Goal: Information Seeking & Learning: Learn about a topic

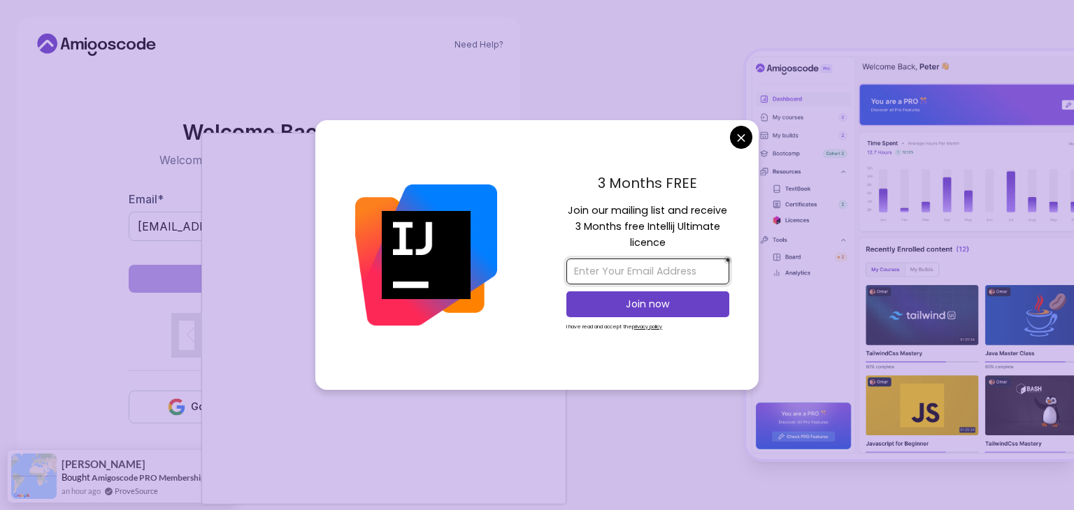
click at [660, 271] on input "email" at bounding box center [647, 272] width 163 height 26
drag, startPoint x: 716, startPoint y: 271, endPoint x: 551, endPoint y: 270, distance: 165.0
click at [551, 270] on div "3 Months FREE Join our mailing list and receive 3 Months free Intellij Ultimate…" at bounding box center [648, 255] width 222 height 270
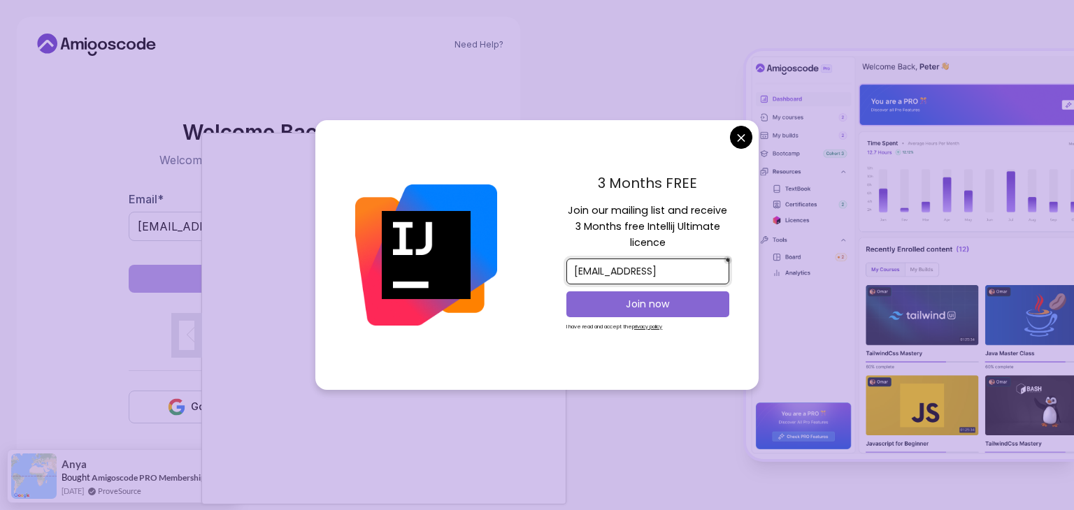
type input "prathmeshmorejob@gmail.ocm"
click at [653, 303] on p "Join now" at bounding box center [648, 304] width 132 height 14
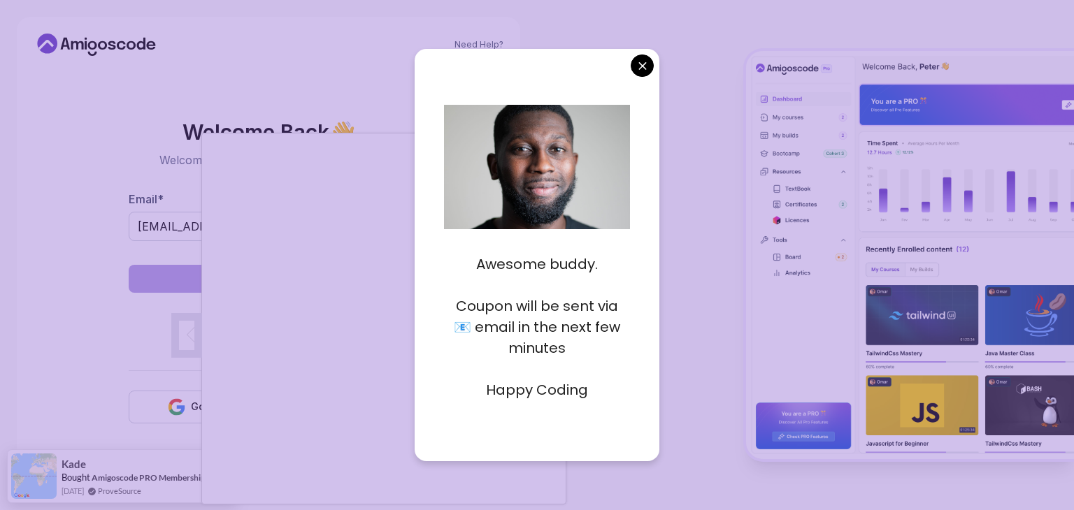
click at [521, 393] on p "Happy Coding" at bounding box center [537, 390] width 187 height 21
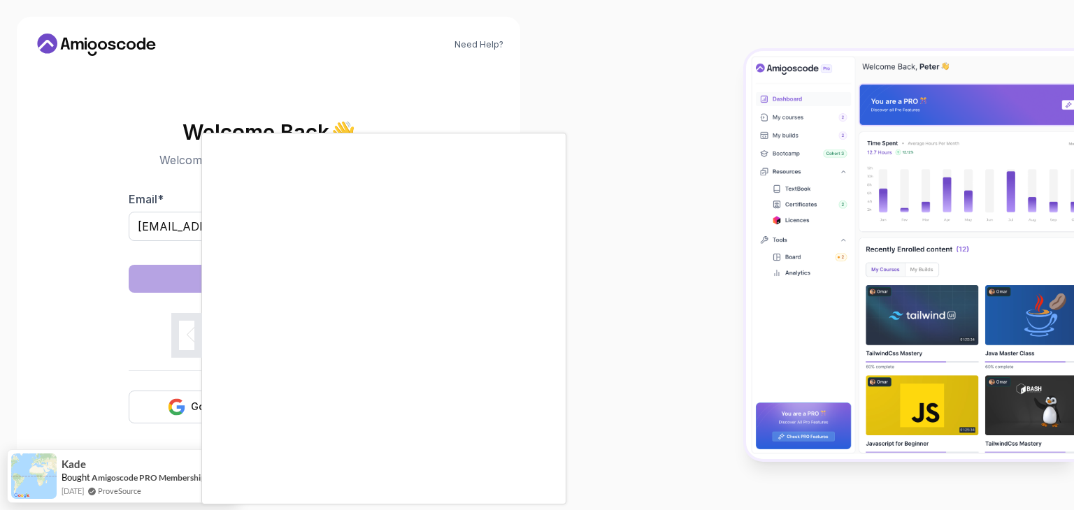
click at [638, 61] on body "Need Help? Welcome Back 👋 Welcome back! Please enter your details. Email * prat…" at bounding box center [537, 255] width 1074 height 510
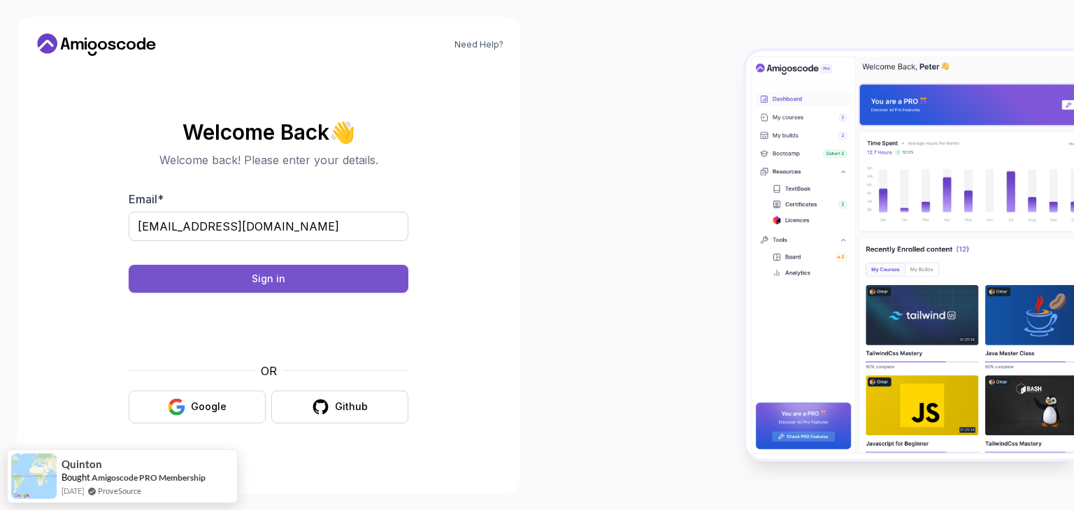
click at [325, 272] on button "Sign in" at bounding box center [269, 279] width 280 height 28
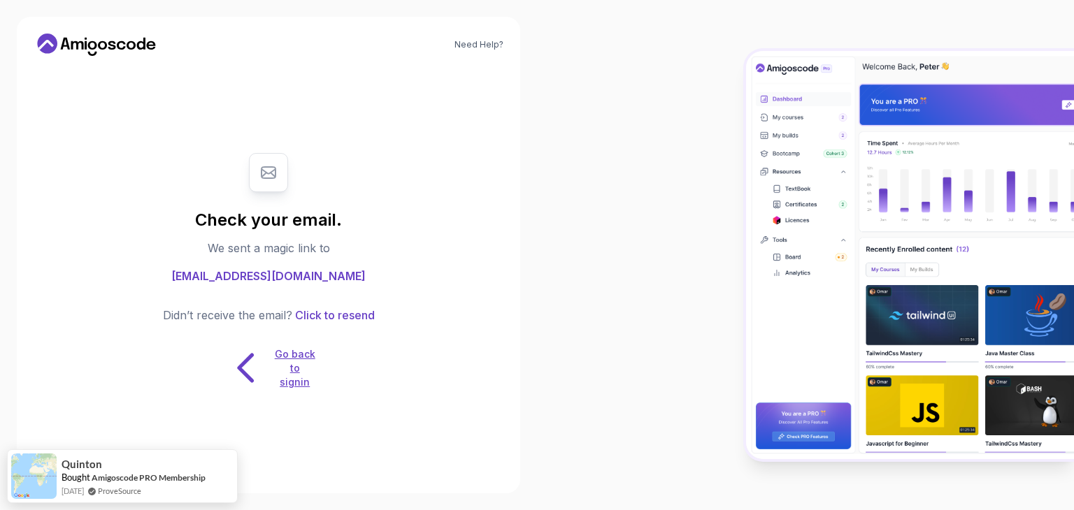
click at [240, 361] on icon at bounding box center [246, 368] width 44 height 44
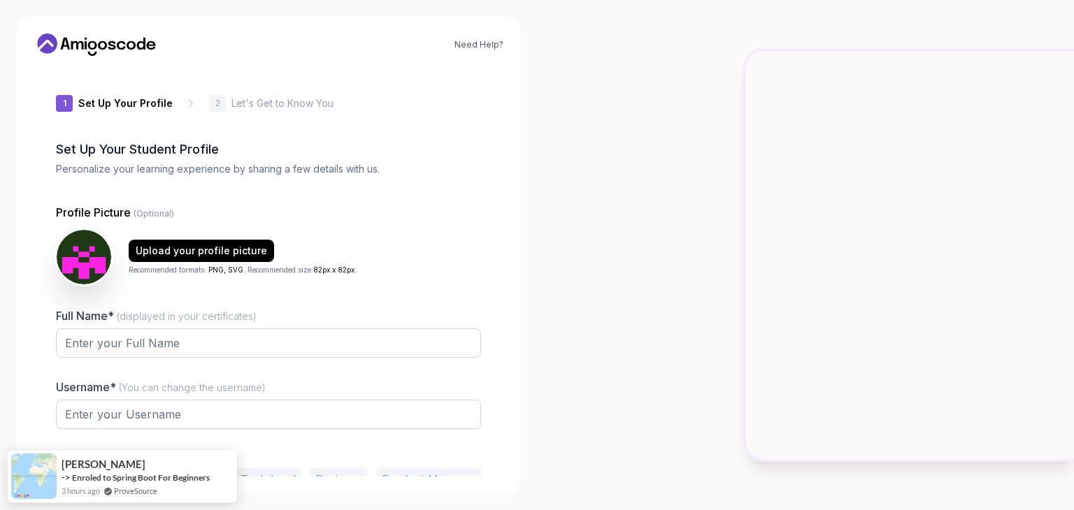
type input "swiftpanther5314b"
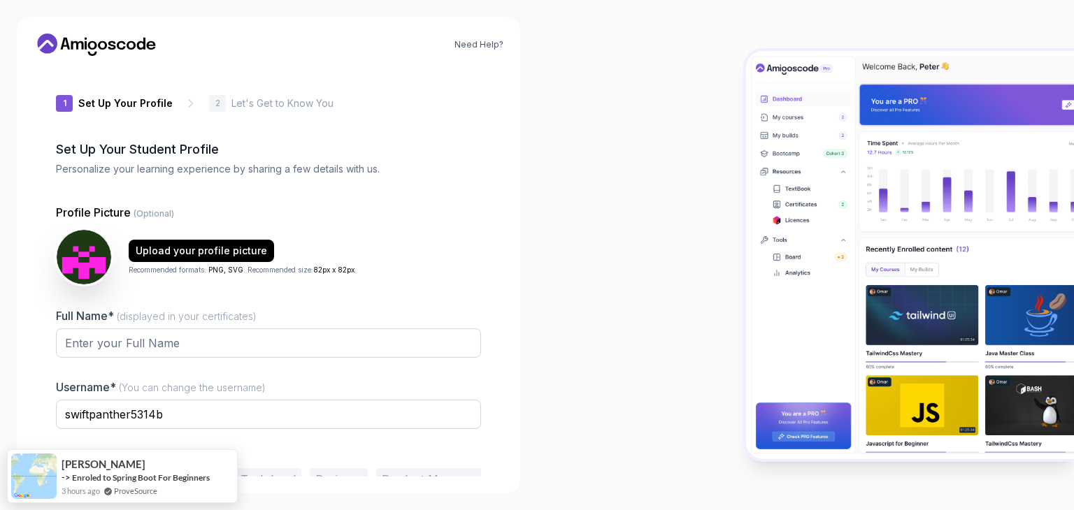
scroll to position [73, 0]
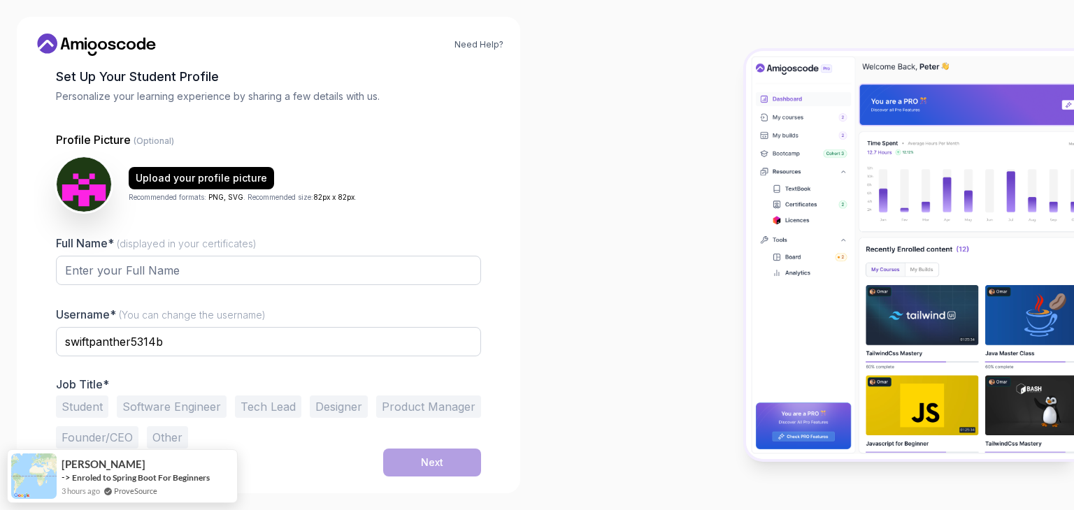
click at [157, 251] on div "Full Name* (displayed in your certificates)" at bounding box center [268, 268] width 425 height 66
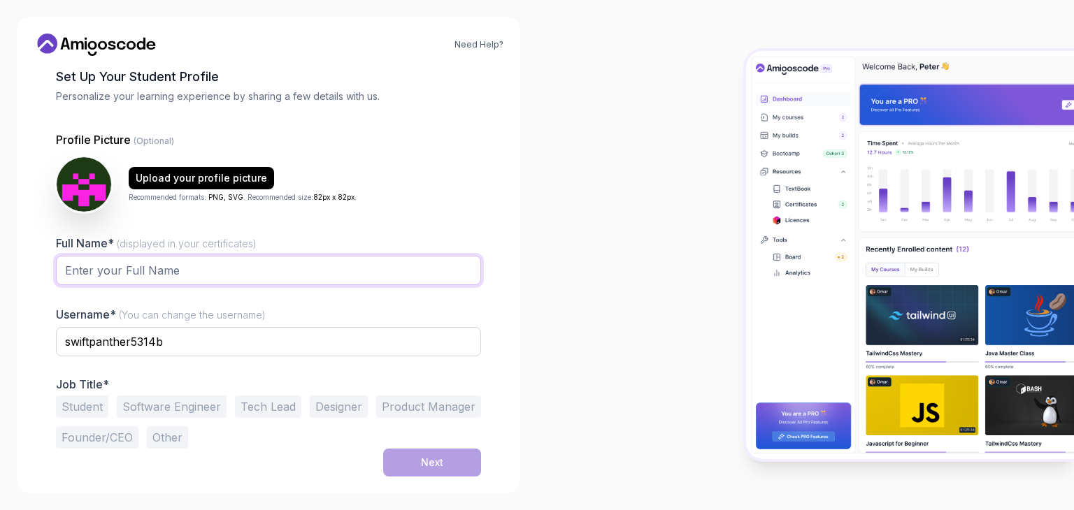
click at [154, 268] on input "Full Name* (displayed in your certificates)" at bounding box center [268, 270] width 425 height 29
type input "[PERSON_NAME] More"
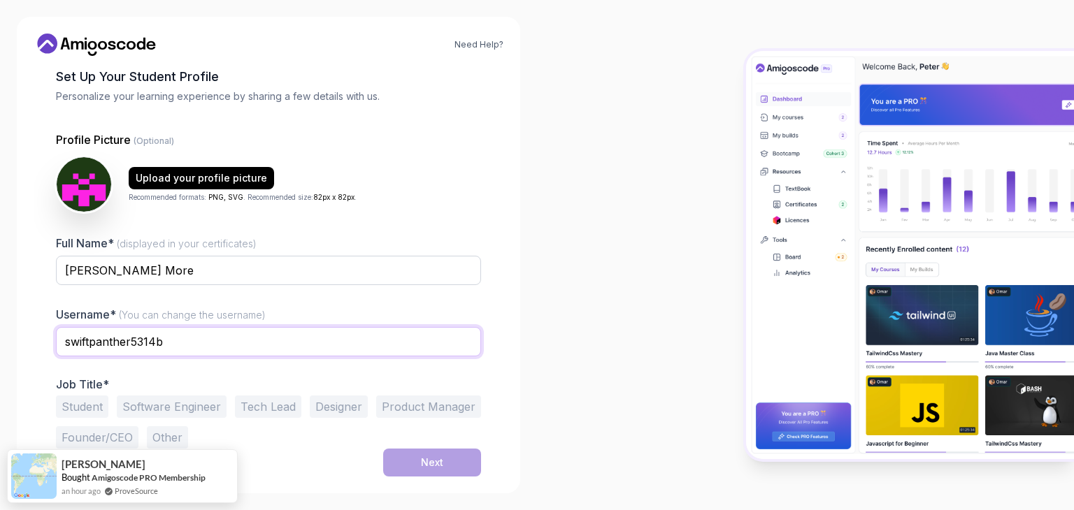
click at [164, 349] on input "swiftpanther5314b" at bounding box center [268, 341] width 425 height 29
drag, startPoint x: 166, startPoint y: 346, endPoint x: 40, endPoint y: 338, distance: 126.1
click at [40, 338] on div "1 Set Up Your Profile 1 Set Up Your Profile 2 Let's Get to Know You Set Up Your…" at bounding box center [269, 199] width 470 height 410
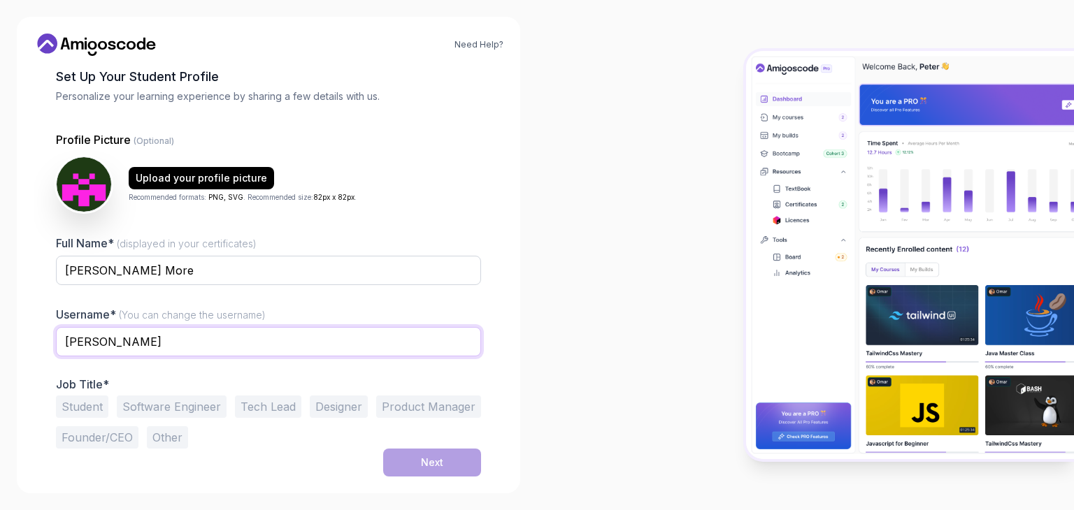
type input "[PERSON_NAME]"
click at [78, 412] on button "Student" at bounding box center [82, 407] width 52 height 22
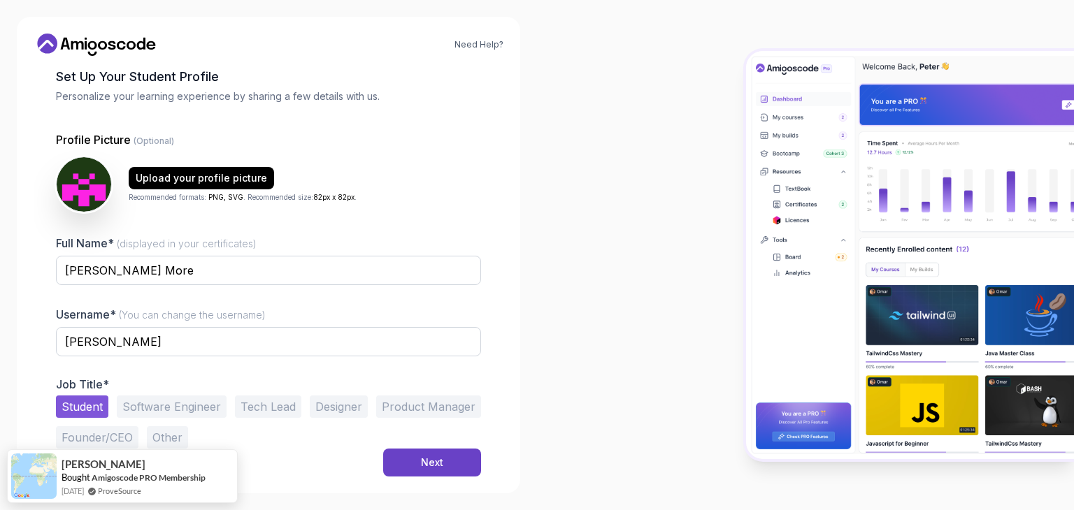
click at [171, 409] on button "Software Engineer" at bounding box center [172, 407] width 110 height 22
click at [81, 406] on button "Student" at bounding box center [82, 407] width 52 height 22
click at [428, 459] on div "Next" at bounding box center [432, 463] width 22 height 14
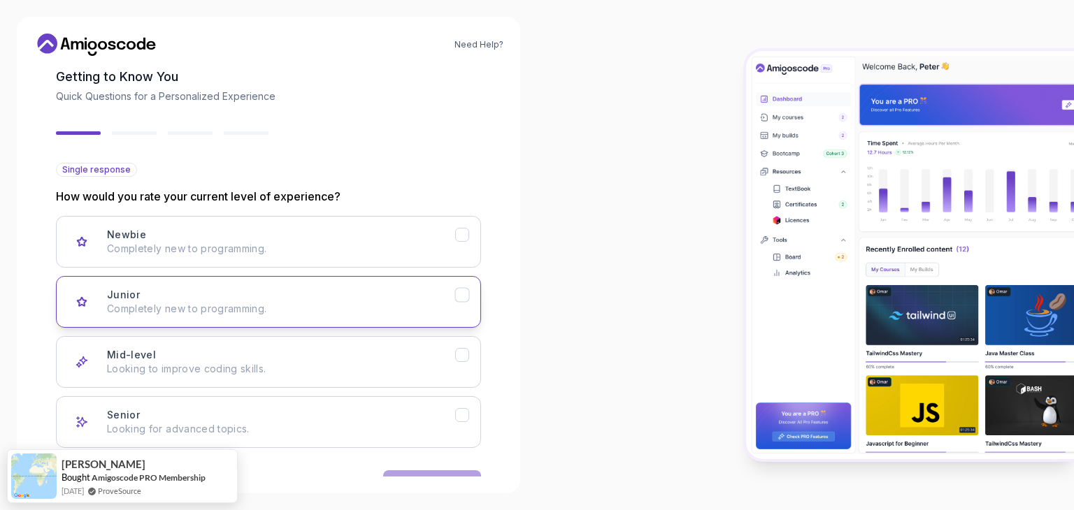
scroll to position [115, 0]
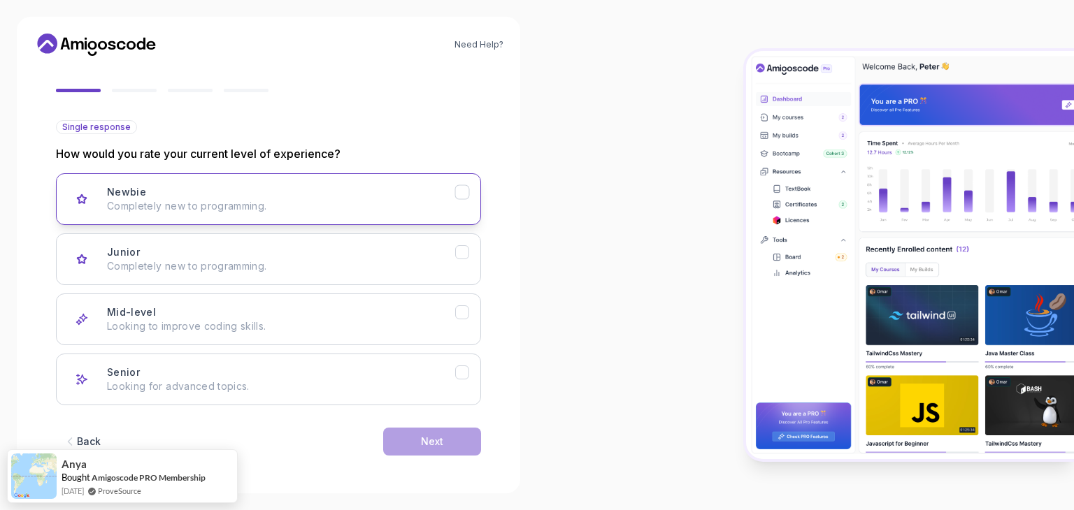
click at [465, 194] on icon "Newbie" at bounding box center [462, 192] width 13 height 13
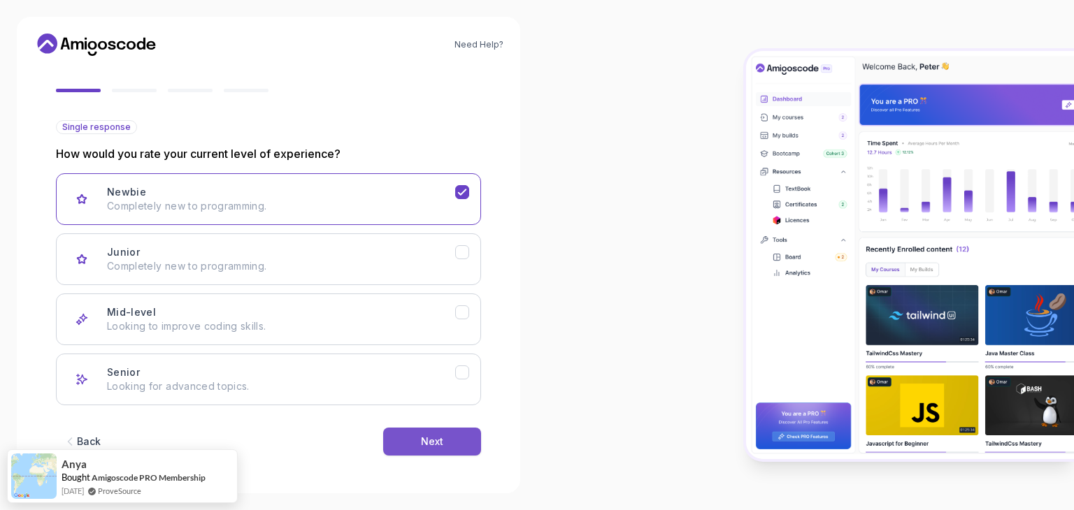
click at [443, 437] on button "Next" at bounding box center [432, 442] width 98 height 28
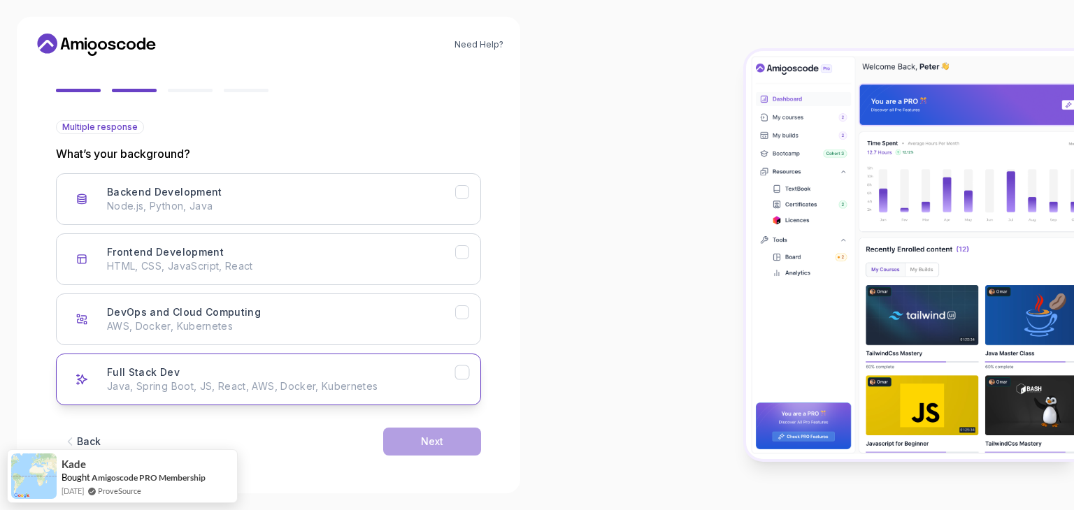
click at [464, 371] on icon "Full Stack Dev" at bounding box center [462, 372] width 13 height 13
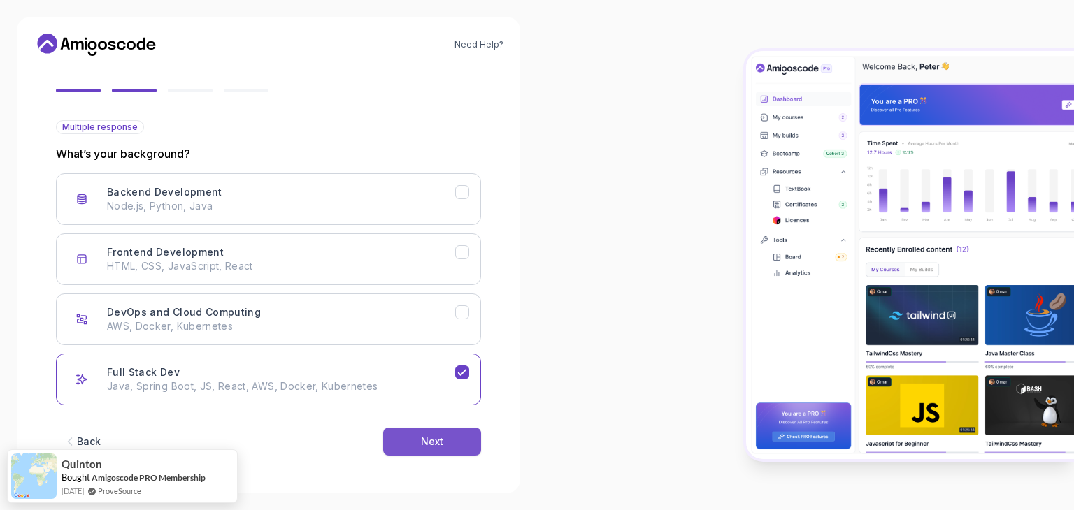
click at [453, 443] on button "Next" at bounding box center [432, 442] width 98 height 28
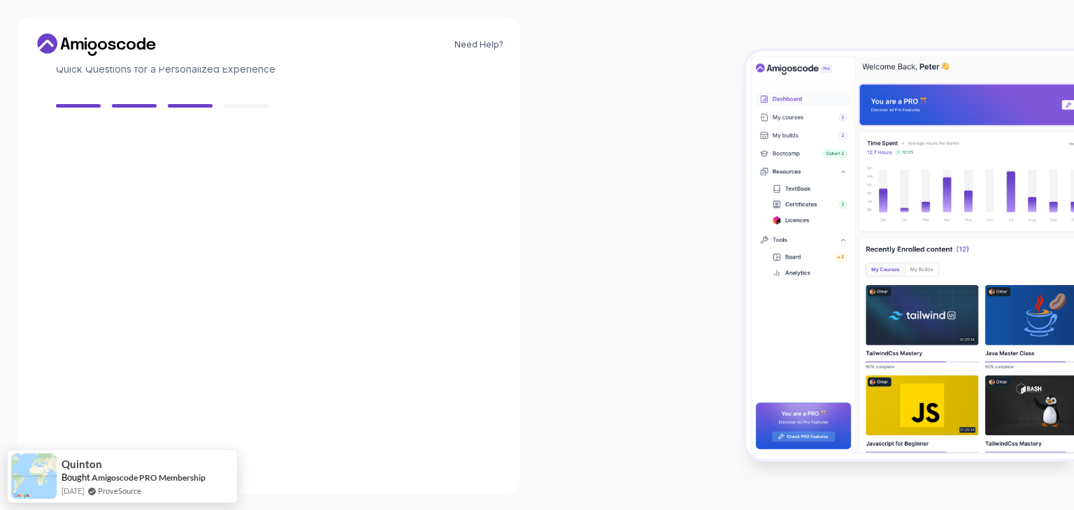
scroll to position [100, 0]
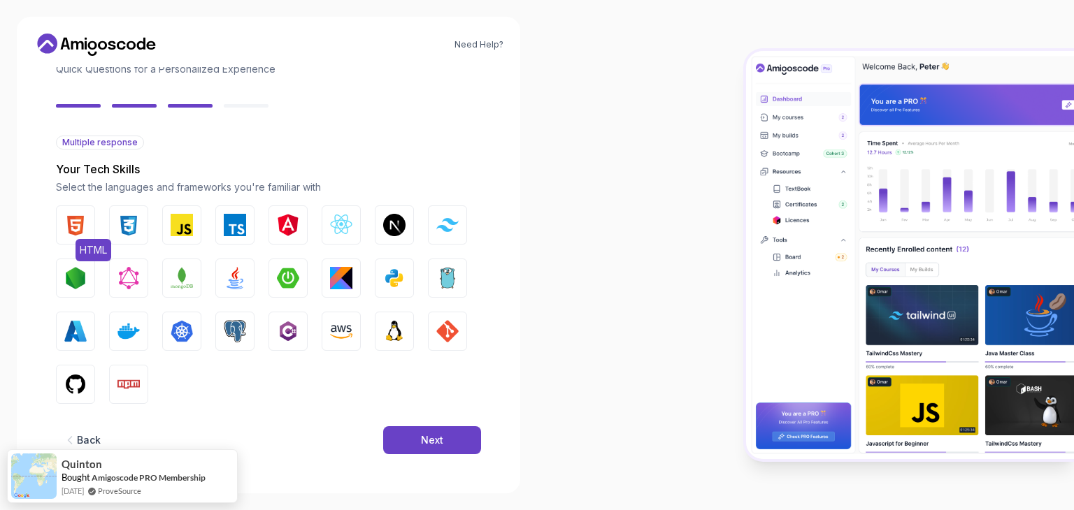
click at [78, 218] on img "button" at bounding box center [75, 225] width 22 height 22
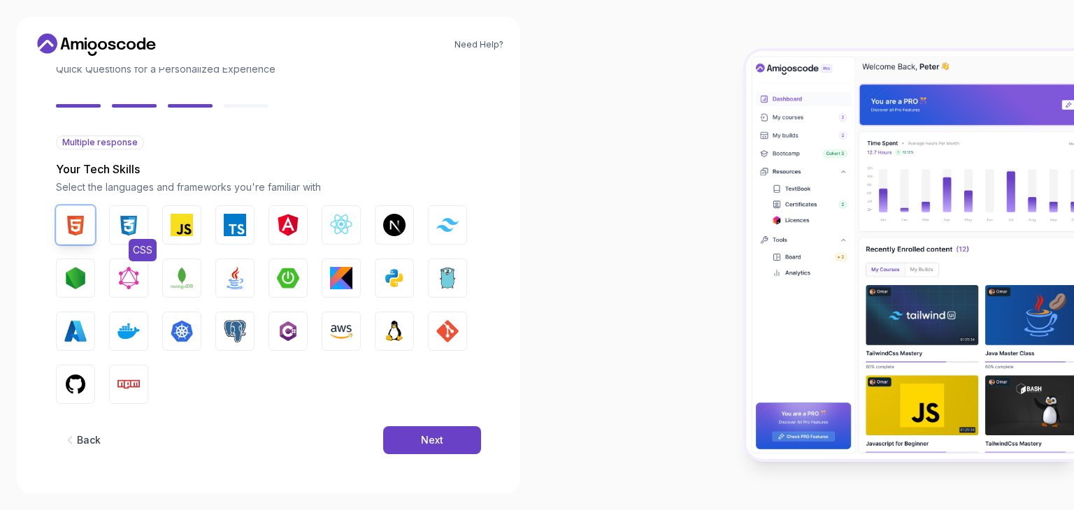
click at [117, 224] on img "button" at bounding box center [128, 225] width 22 height 22
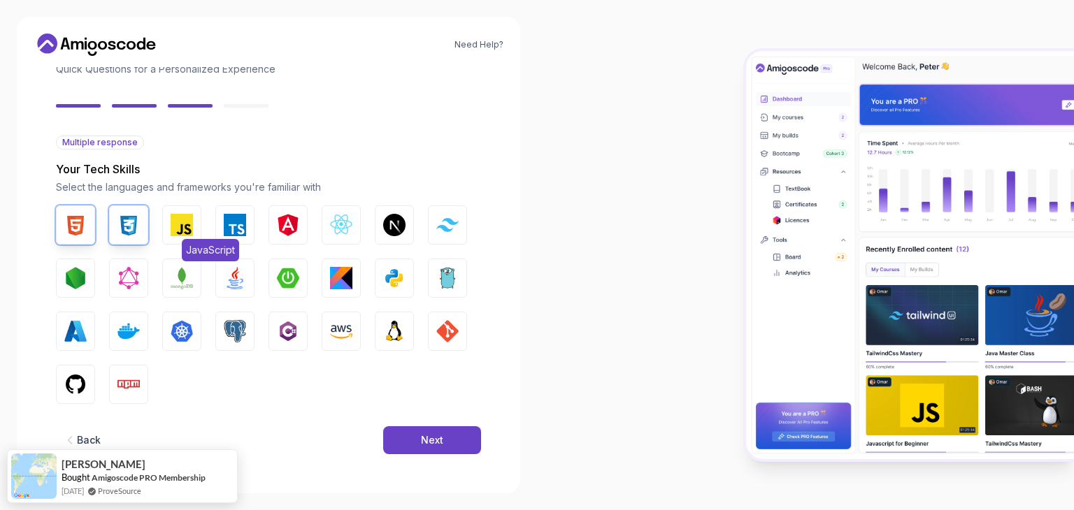
click at [180, 229] on img "button" at bounding box center [182, 225] width 22 height 22
click at [241, 272] on img "button" at bounding box center [235, 278] width 22 height 22
click at [294, 278] on img "button" at bounding box center [288, 278] width 22 height 22
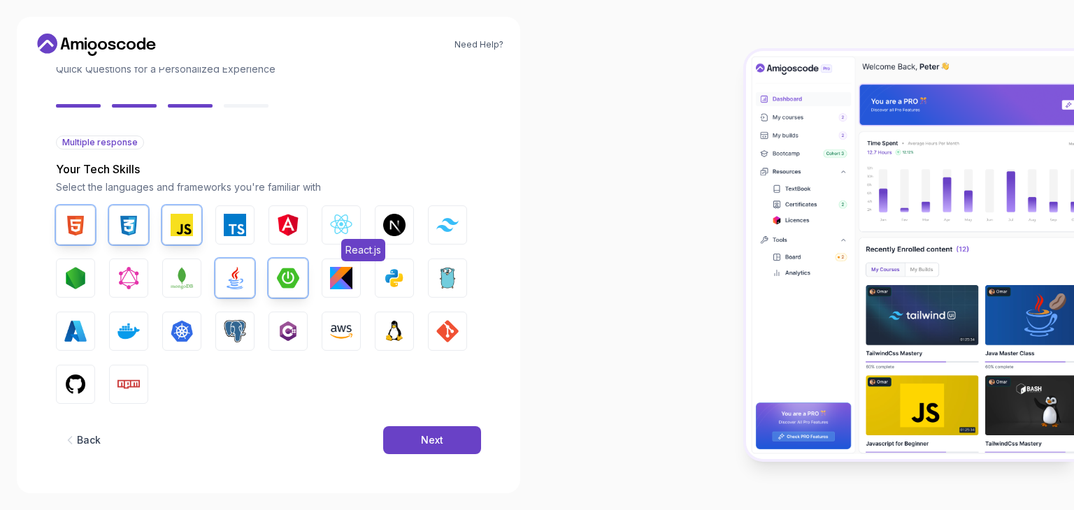
click at [336, 223] on img "button" at bounding box center [341, 225] width 22 height 22
click at [67, 386] on img "button" at bounding box center [75, 384] width 22 height 22
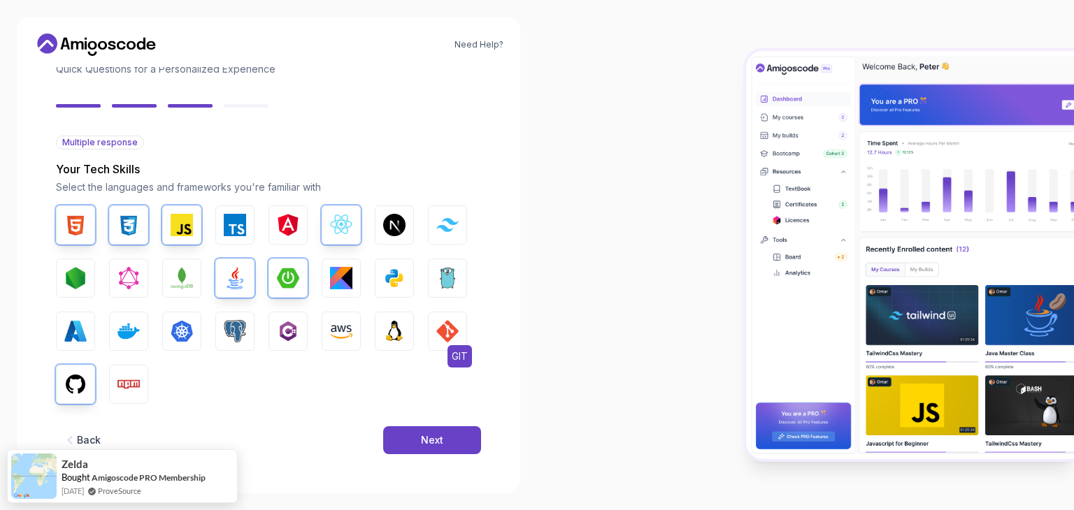
click at [454, 329] on img "button" at bounding box center [447, 331] width 22 height 22
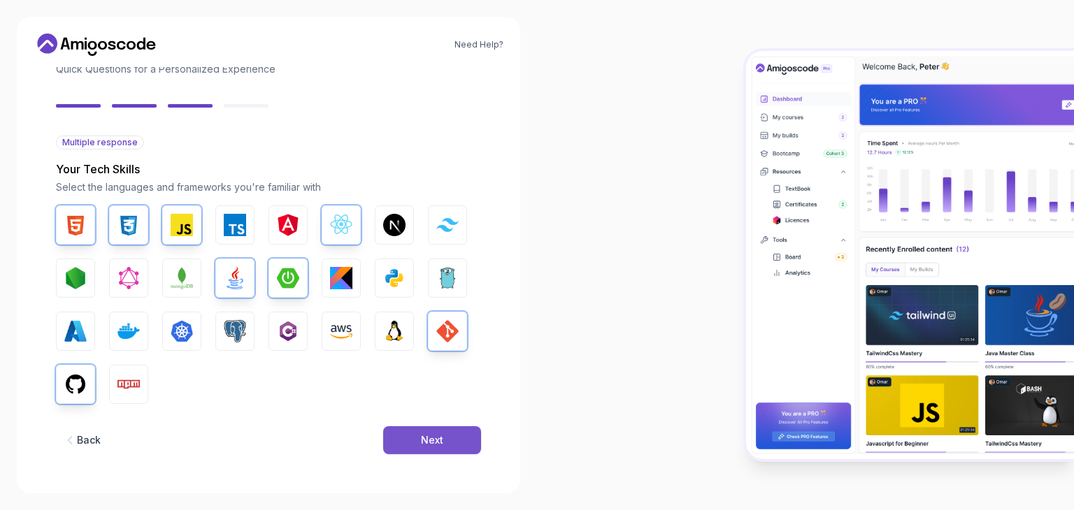
click at [424, 438] on div "Next" at bounding box center [432, 440] width 22 height 14
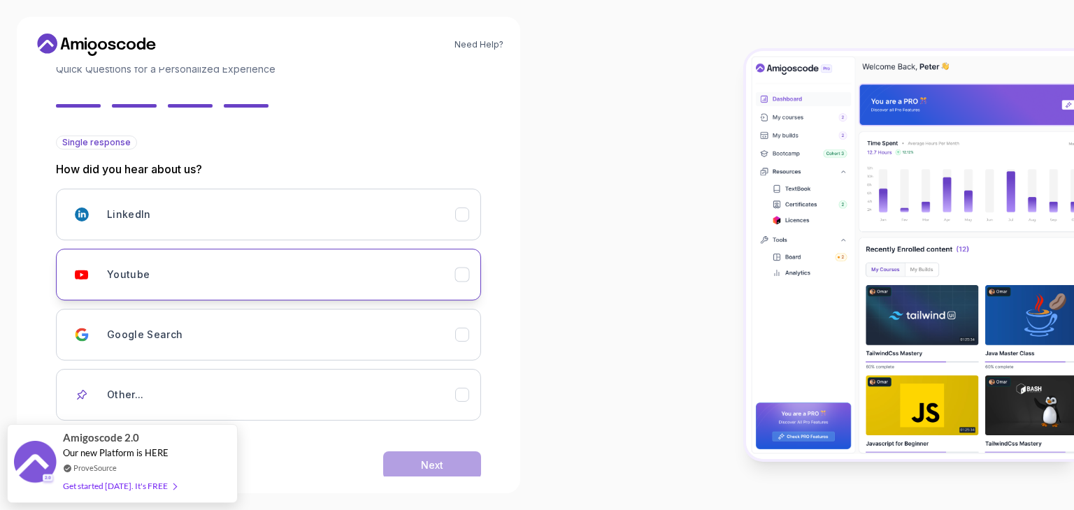
scroll to position [124, 0]
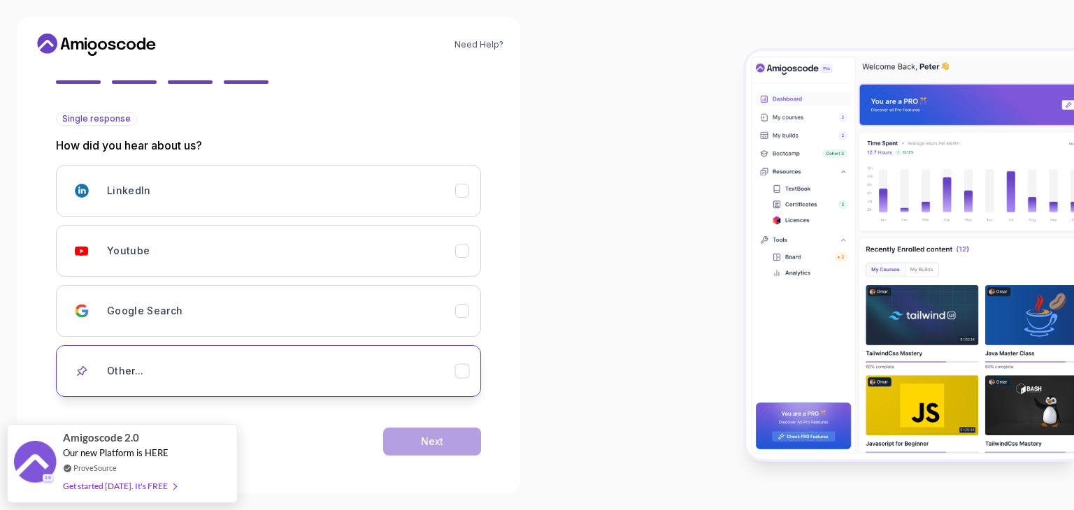
click at [464, 361] on button "Other..." at bounding box center [268, 371] width 425 height 52
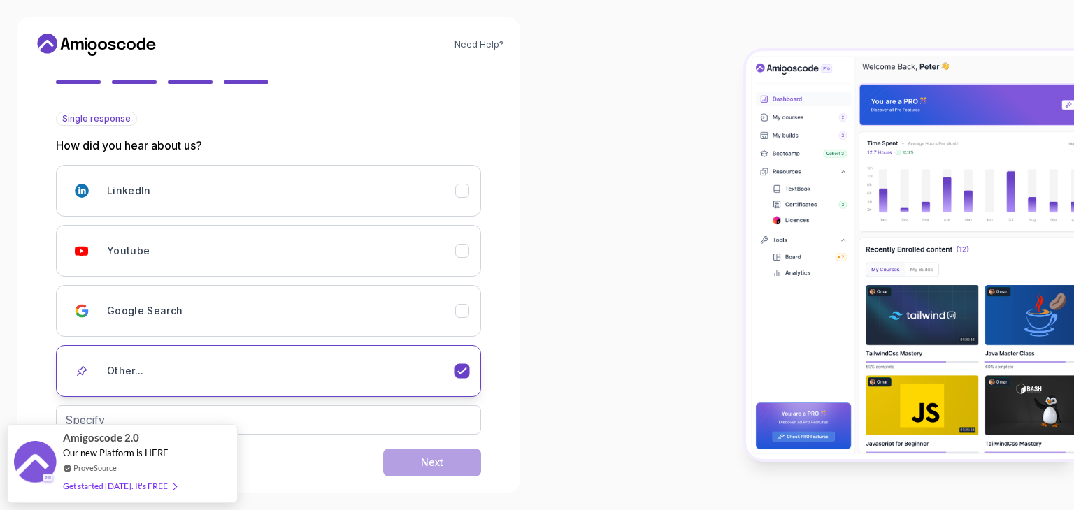
scroll to position [145, 0]
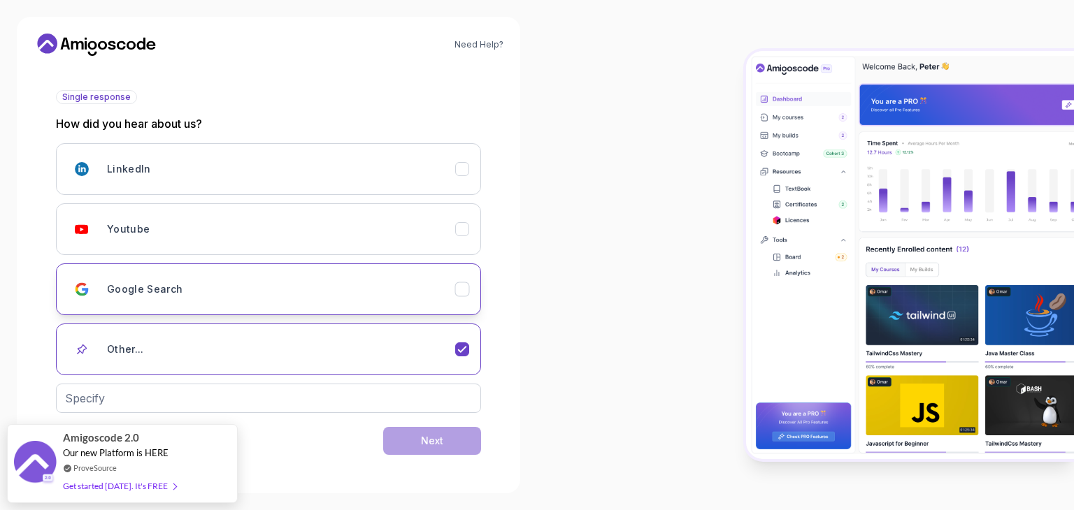
click at [464, 293] on icon "Google Search" at bounding box center [462, 289] width 13 height 13
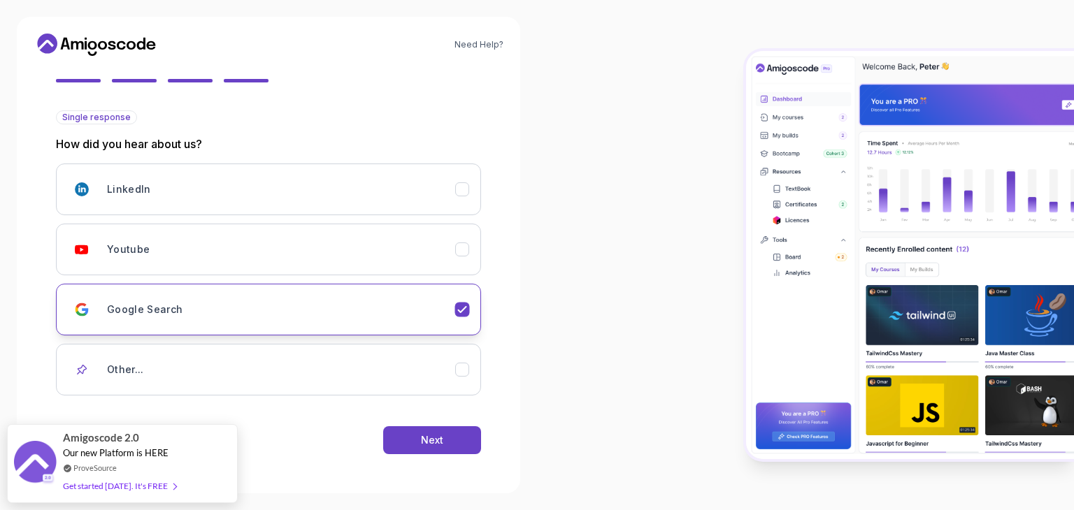
scroll to position [124, 0]
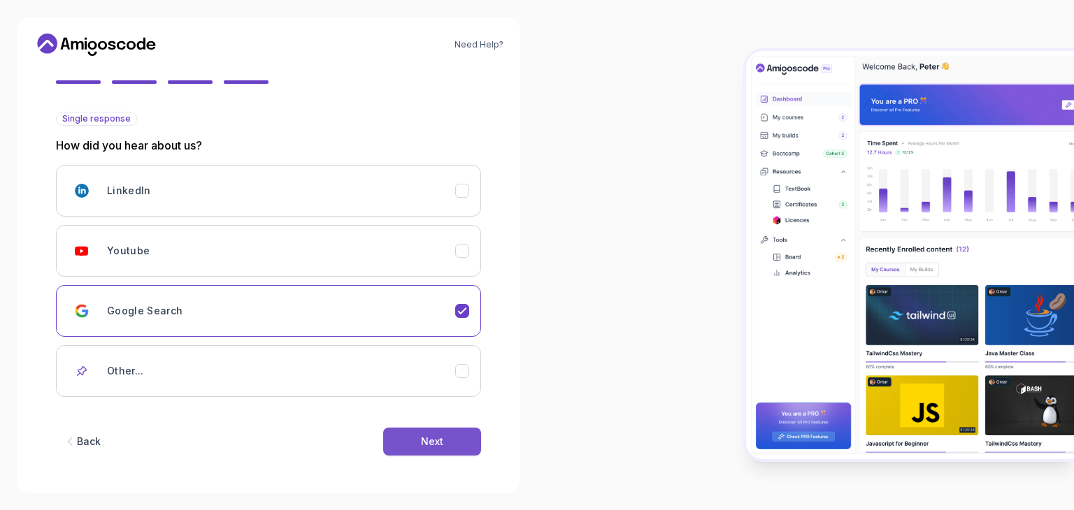
click at [447, 448] on button "Next" at bounding box center [432, 442] width 98 height 28
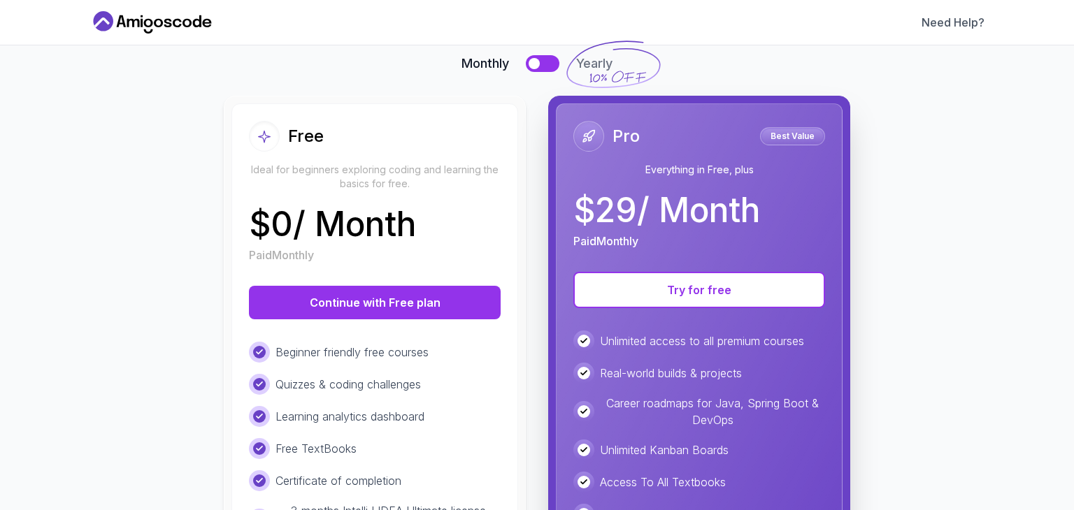
scroll to position [100, 0]
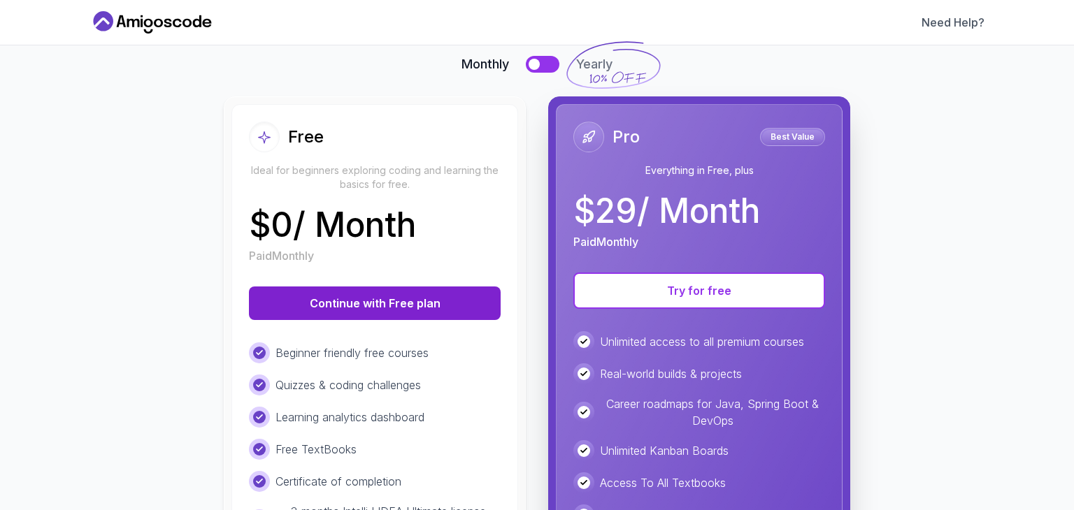
click at [341, 296] on button "Continue with Free plan" at bounding box center [375, 304] width 252 height 34
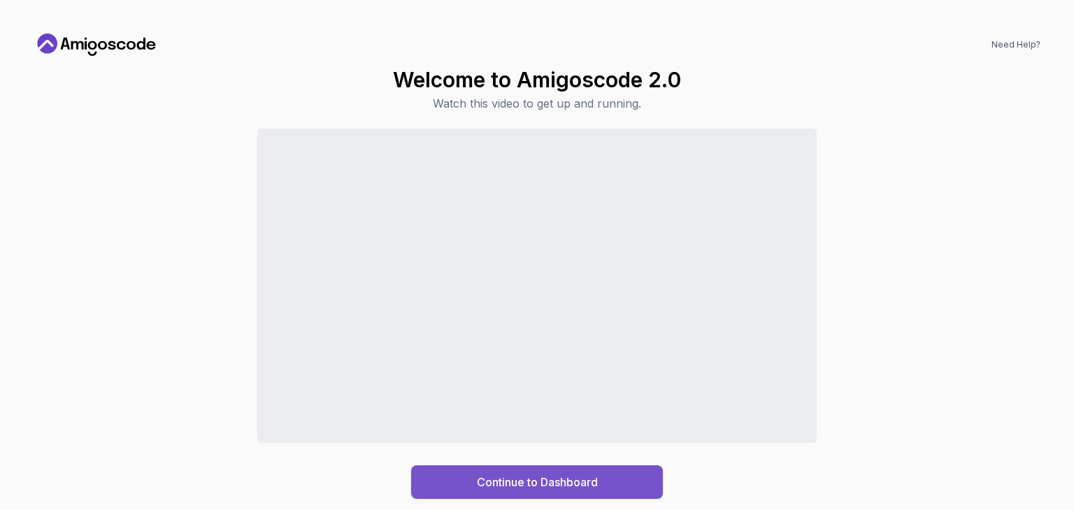
click at [471, 481] on button "Continue to Dashboard" at bounding box center [537, 483] width 252 height 34
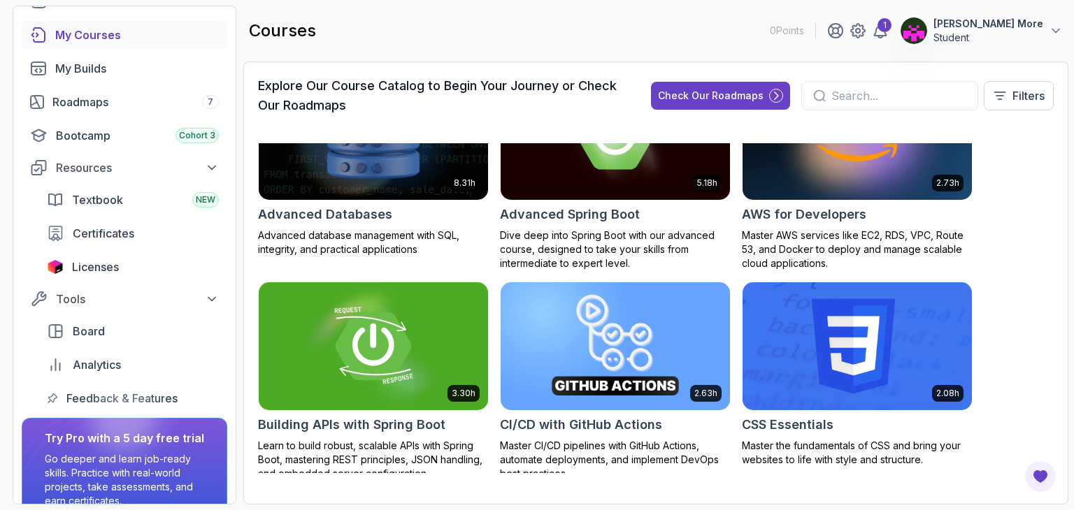
scroll to position [103, 0]
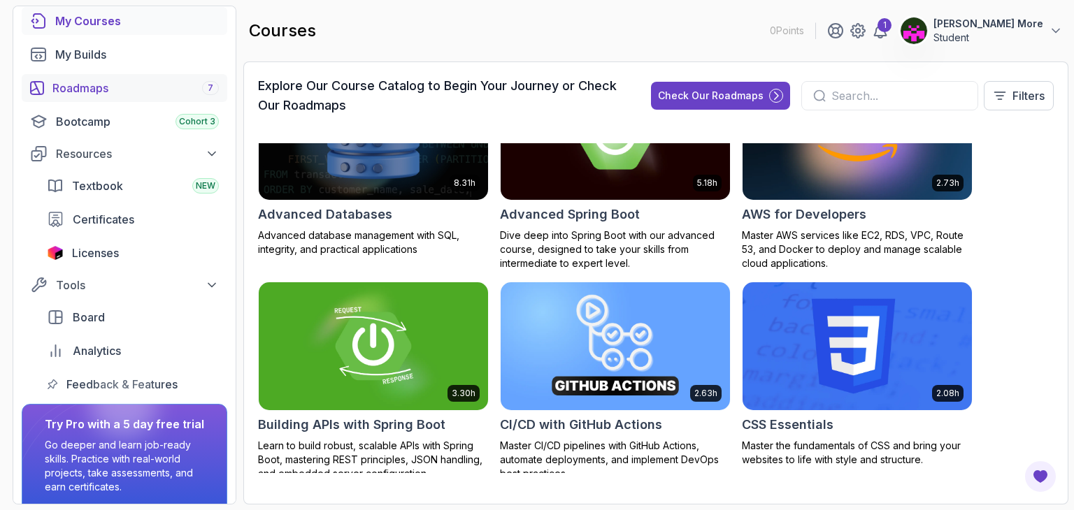
click at [102, 88] on div "Roadmaps 7" at bounding box center [135, 88] width 166 height 17
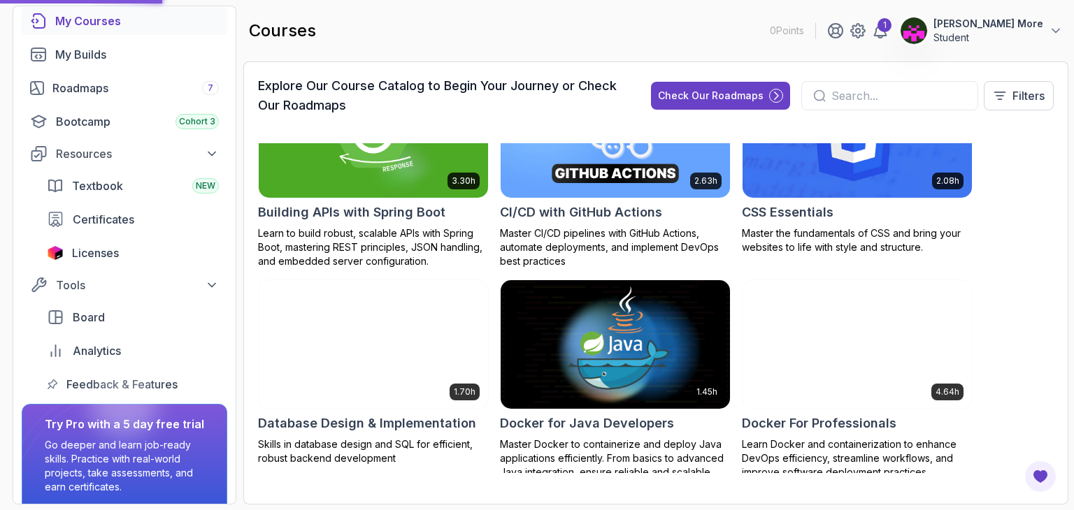
scroll to position [287, 0]
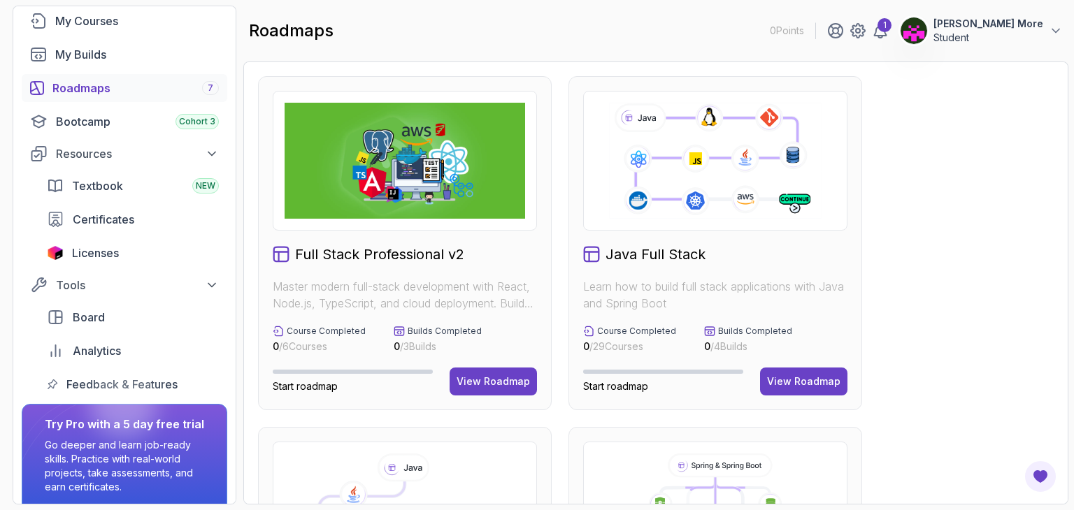
scroll to position [6, 0]
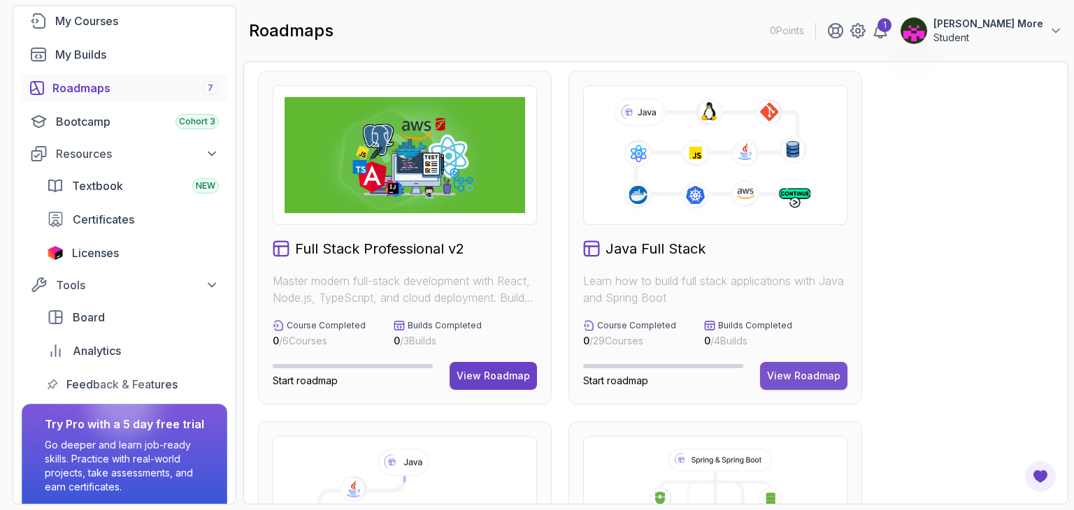
click at [793, 375] on div "View Roadmap" at bounding box center [803, 376] width 73 height 14
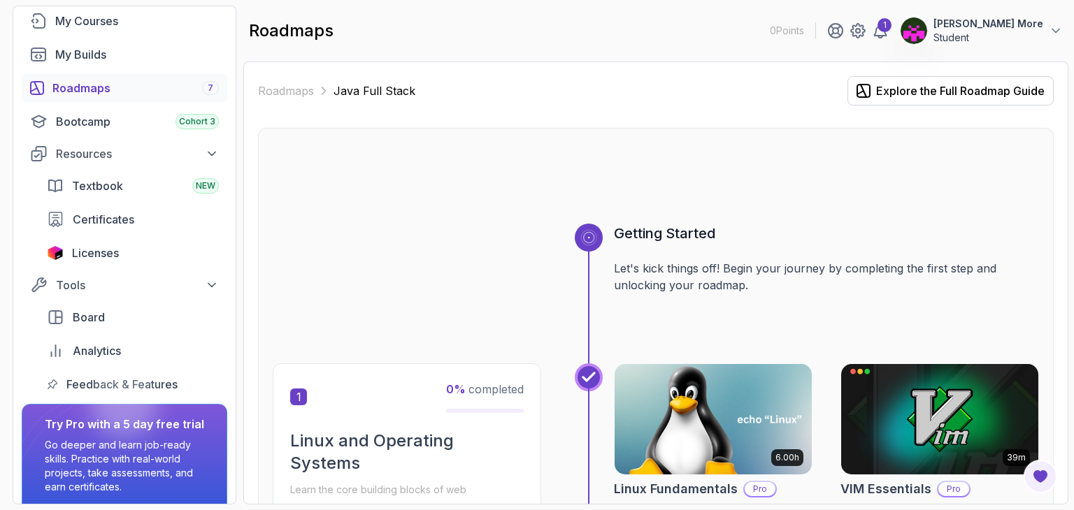
click at [696, 457] on img at bounding box center [713, 419] width 207 height 116
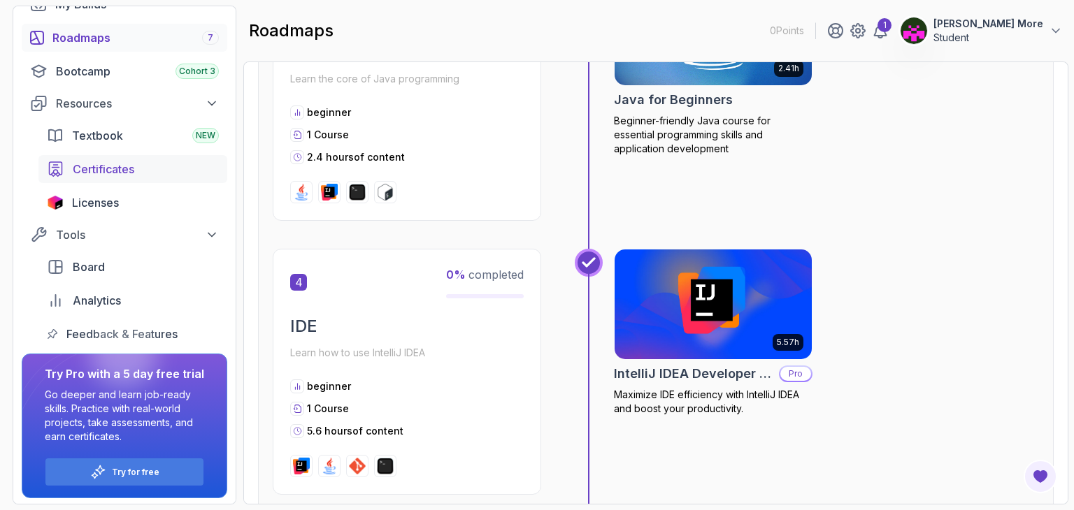
scroll to position [156, 0]
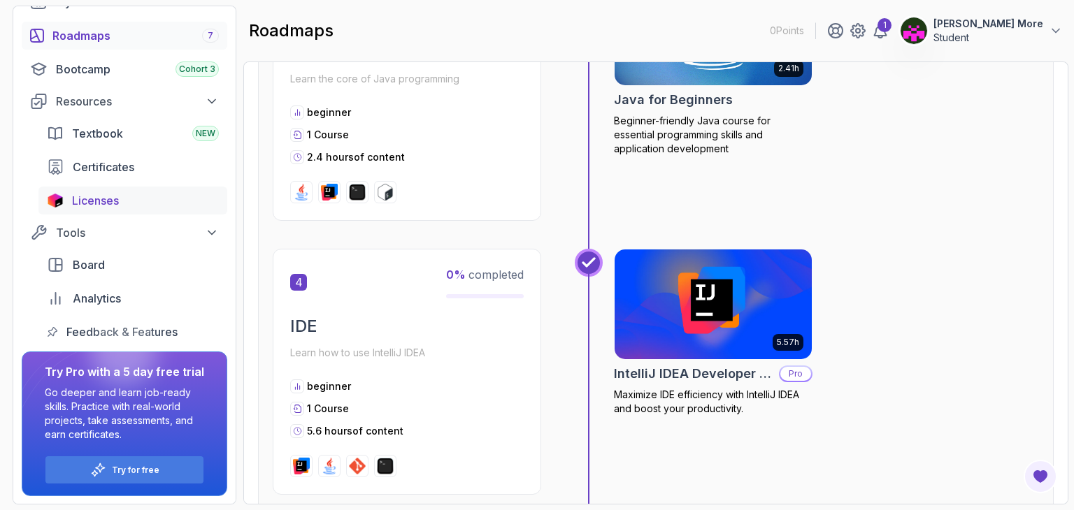
click at [78, 199] on span "Licenses" at bounding box center [95, 200] width 47 height 17
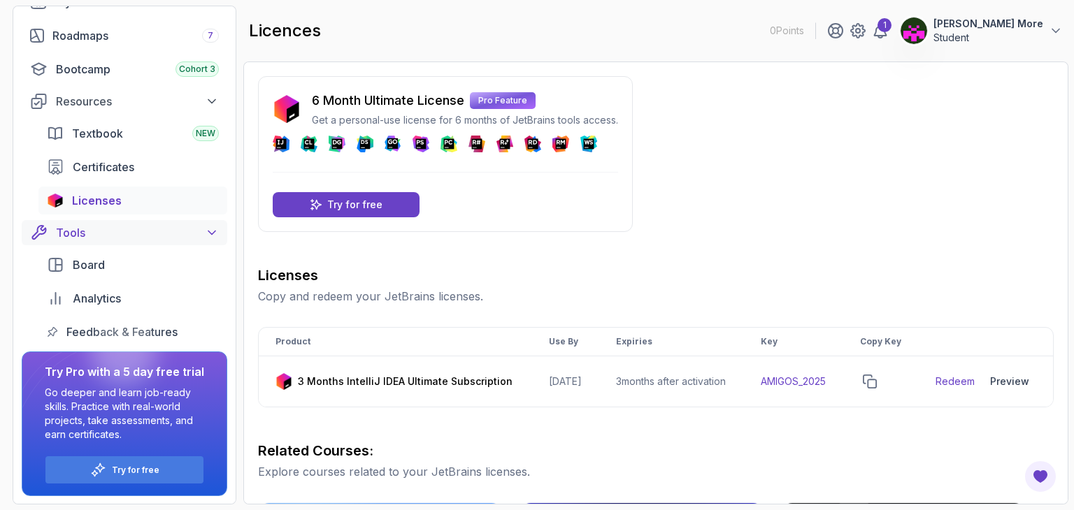
click at [218, 226] on icon at bounding box center [212, 233] width 14 height 14
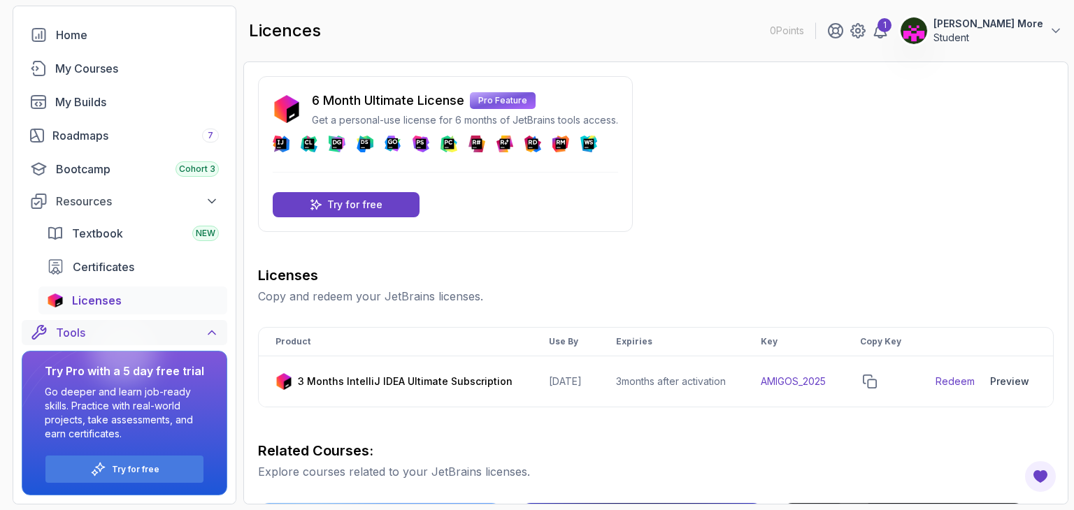
scroll to position [56, 0]
click at [212, 329] on icon at bounding box center [212, 333] width 14 height 14
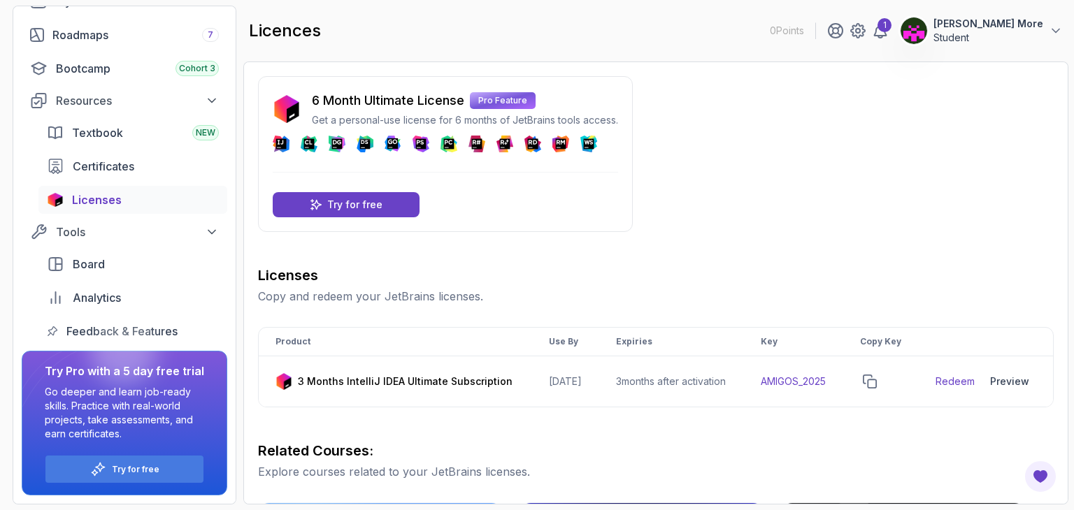
scroll to position [0, 0]
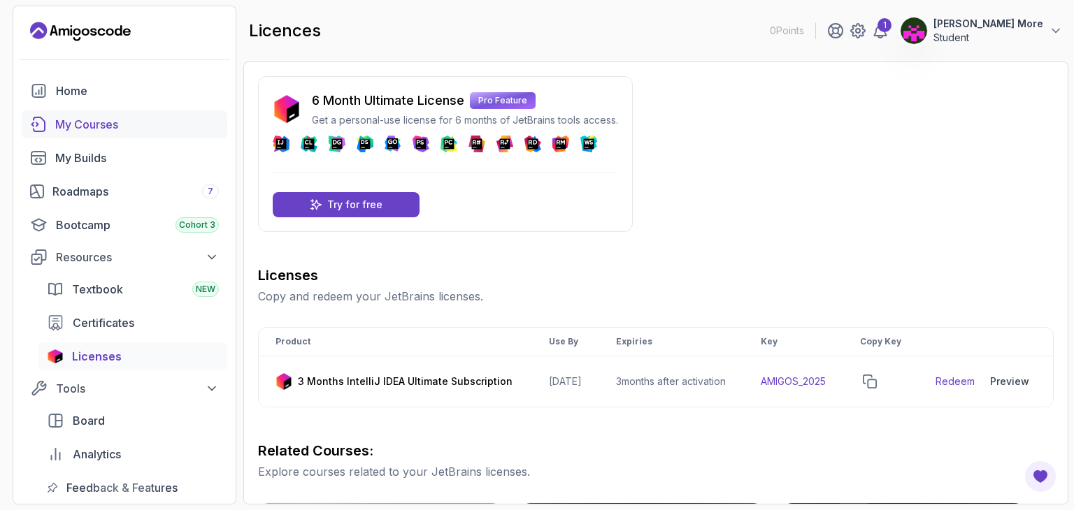
click at [63, 115] on link "My Courses" at bounding box center [125, 124] width 206 height 28
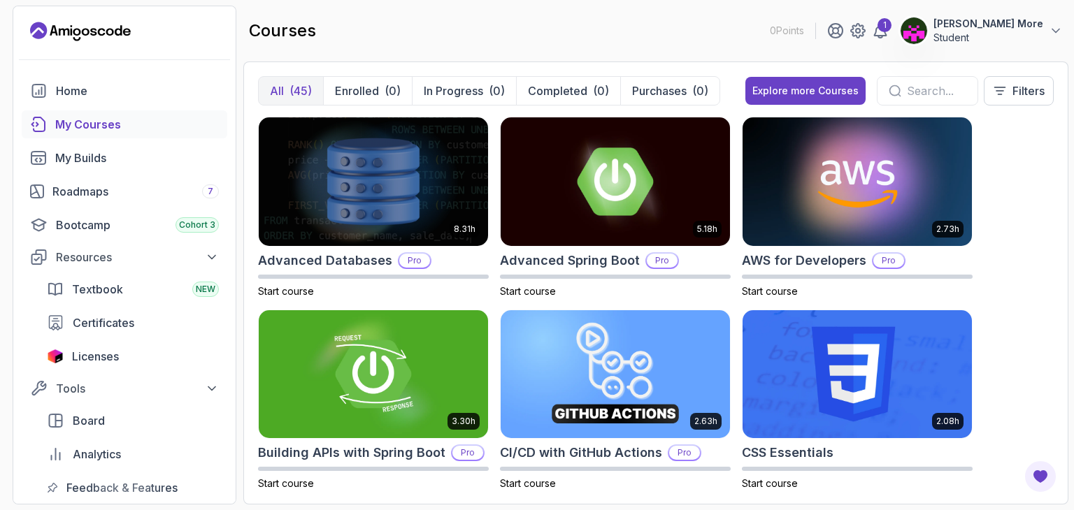
click at [456, 27] on div "courses 0 Points 1 [PERSON_NAME] More Student" at bounding box center [655, 31] width 825 height 50
click at [763, 88] on div "Explore more Courses" at bounding box center [805, 91] width 106 height 14
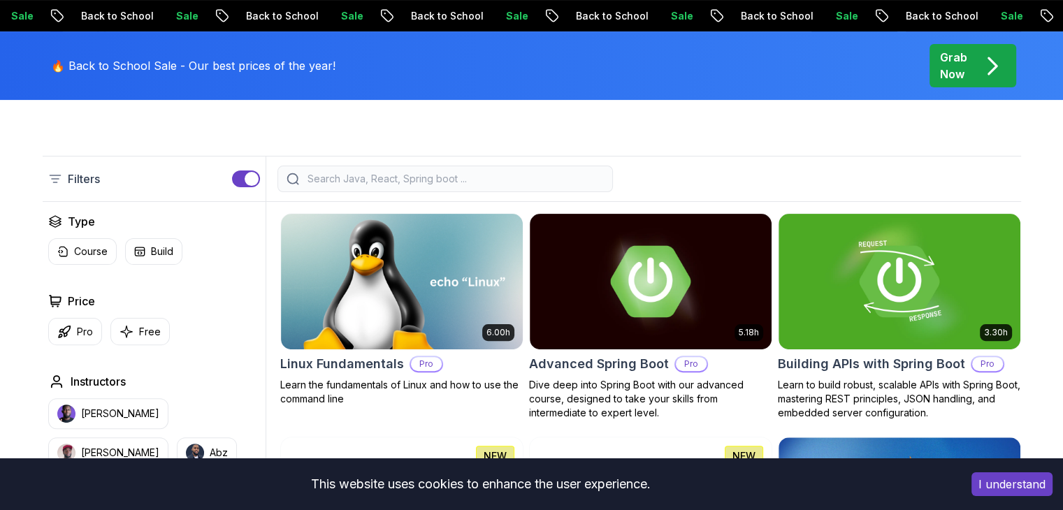
scroll to position [336, 0]
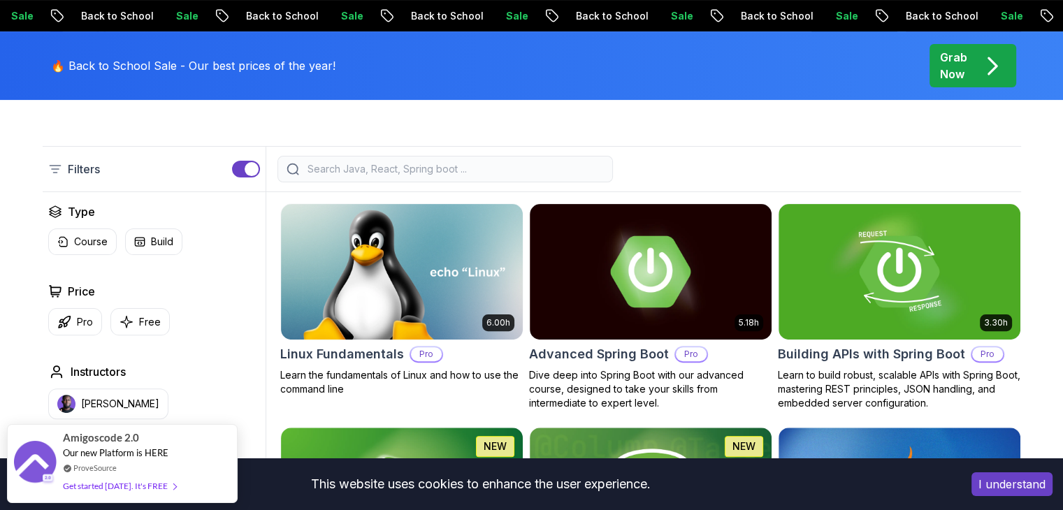
click at [139, 318] on p "Free" at bounding box center [150, 322] width 22 height 14
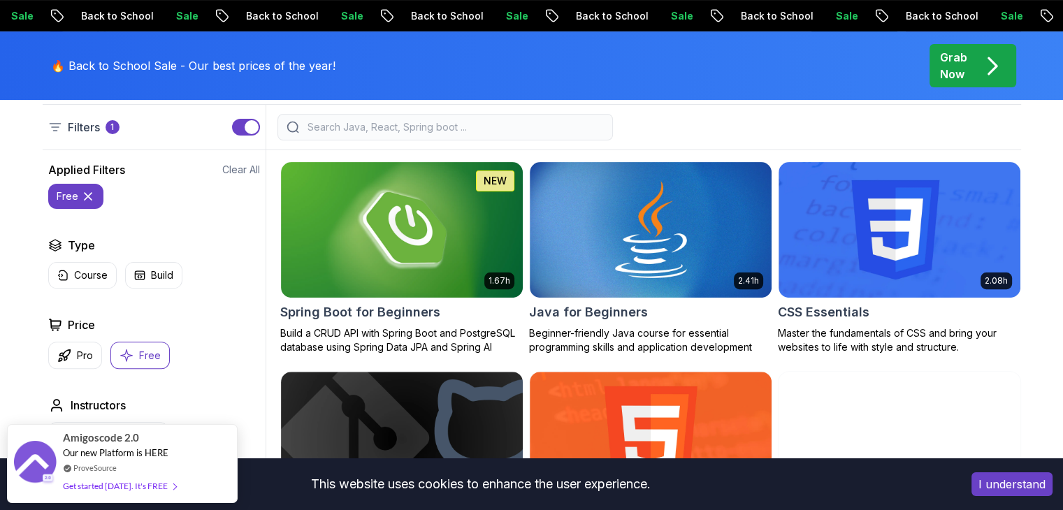
scroll to position [376, 0]
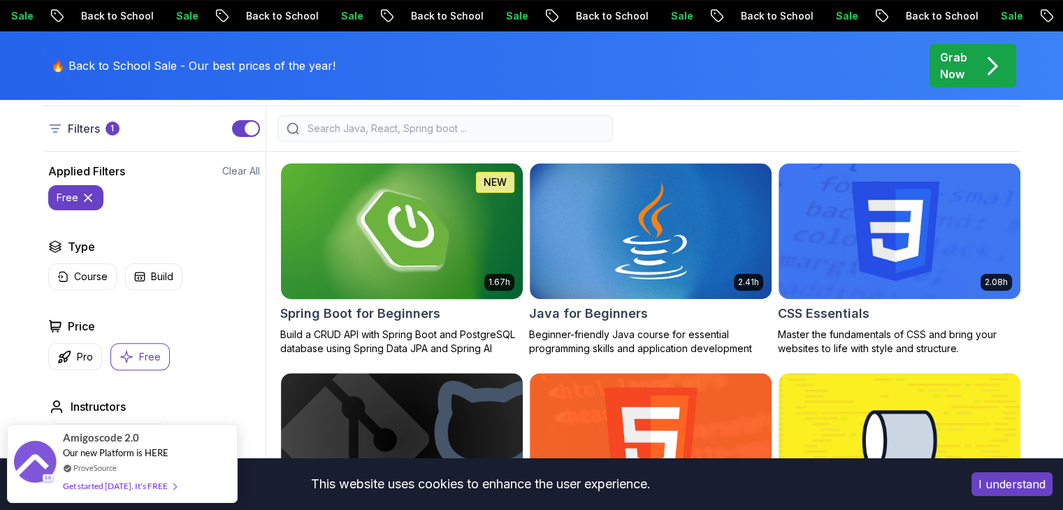
click at [321, 227] on img at bounding box center [402, 231] width 254 height 142
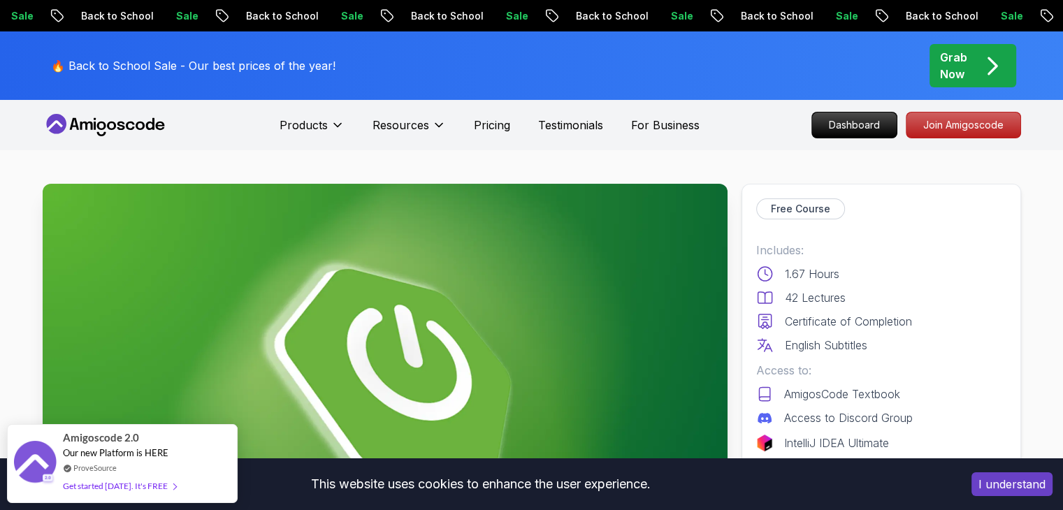
scroll to position [131, 0]
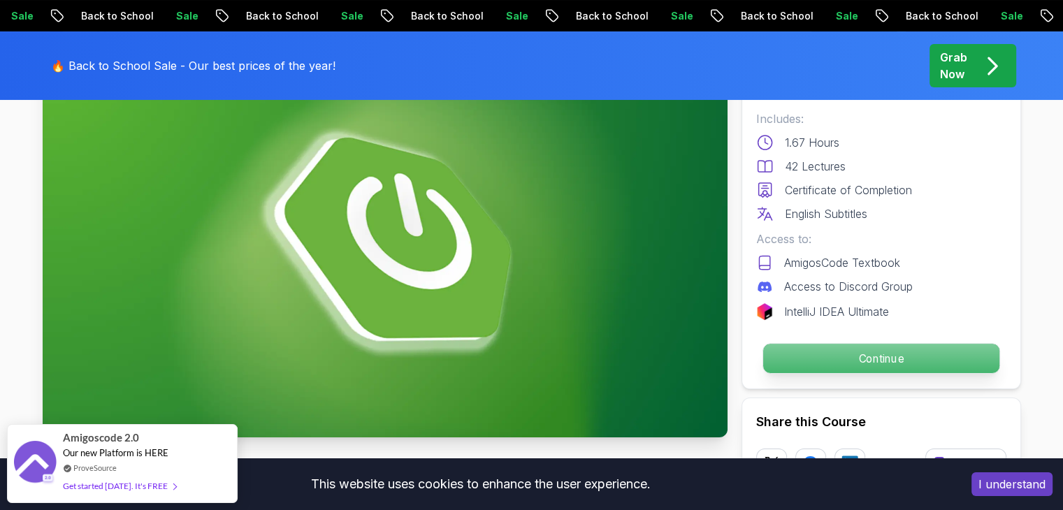
click at [825, 353] on p "Continue" at bounding box center [881, 358] width 236 height 29
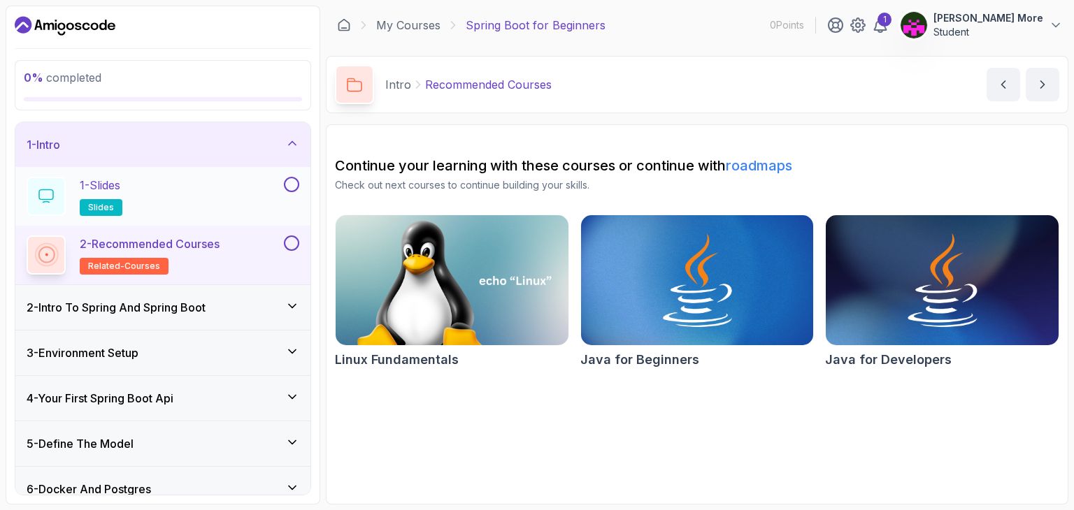
click at [153, 198] on div "1 - Slides slides" at bounding box center [154, 196] width 254 height 39
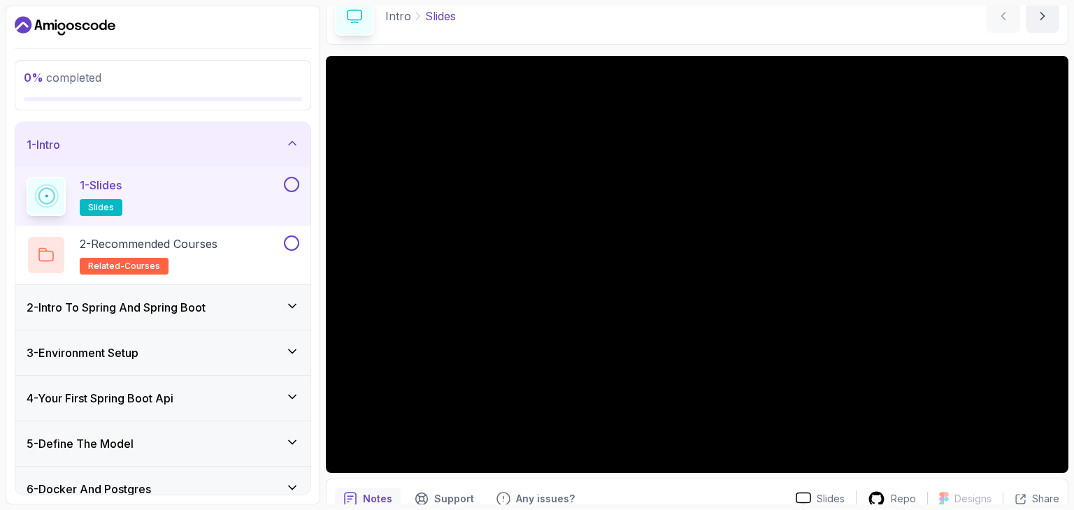
scroll to position [134, 0]
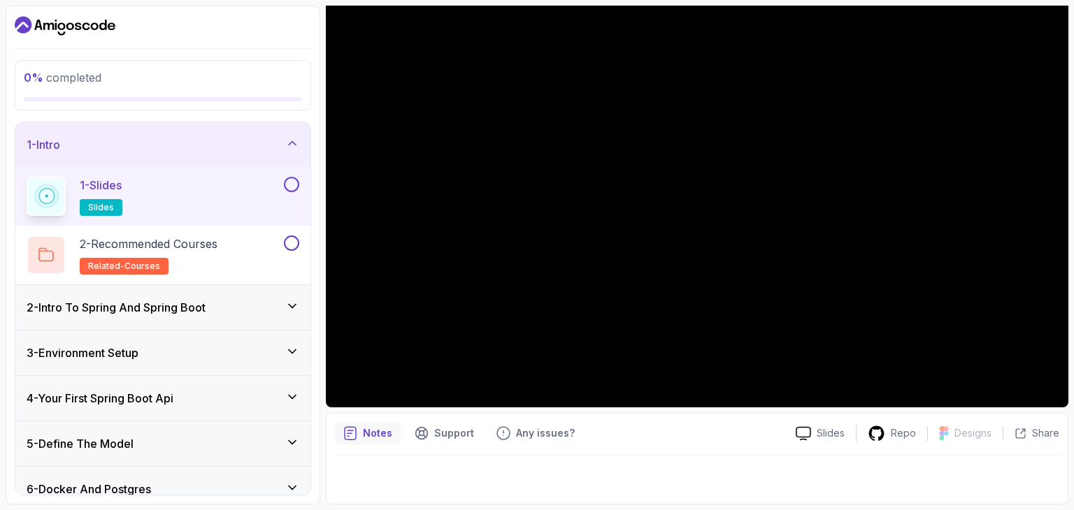
click at [291, 184] on button at bounding box center [291, 184] width 15 height 15
click at [288, 302] on icon at bounding box center [292, 306] width 14 height 14
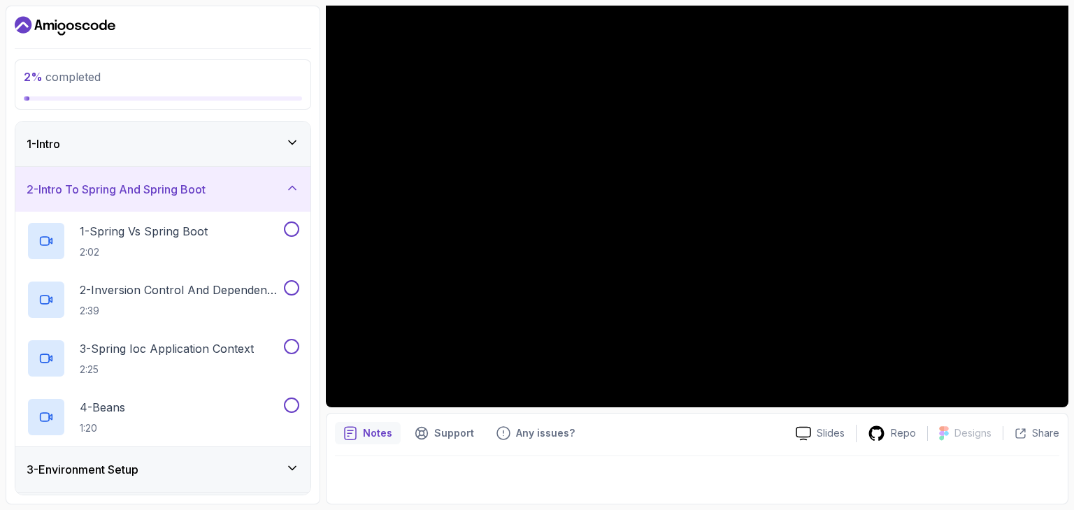
scroll to position [0, 0]
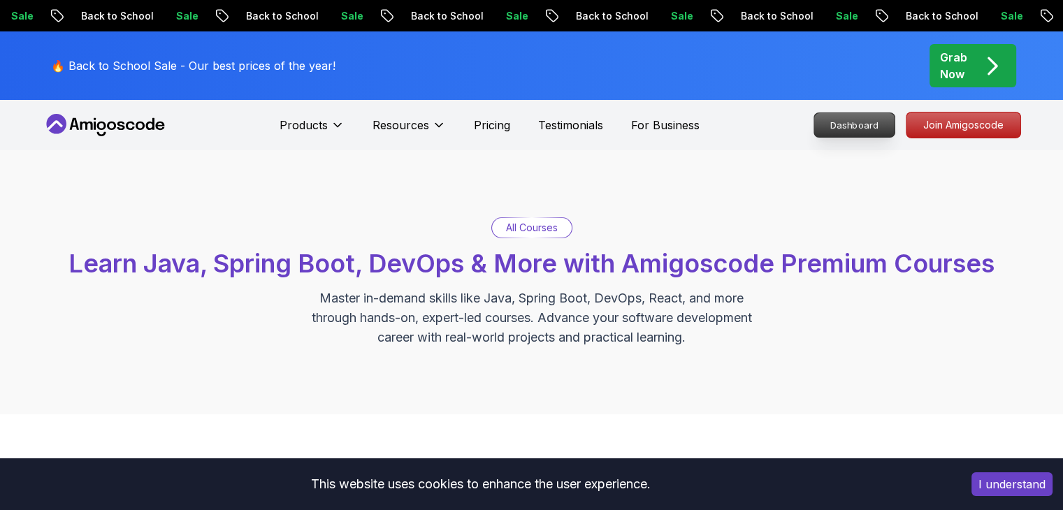
click at [854, 128] on p "Dashboard" at bounding box center [854, 125] width 80 height 24
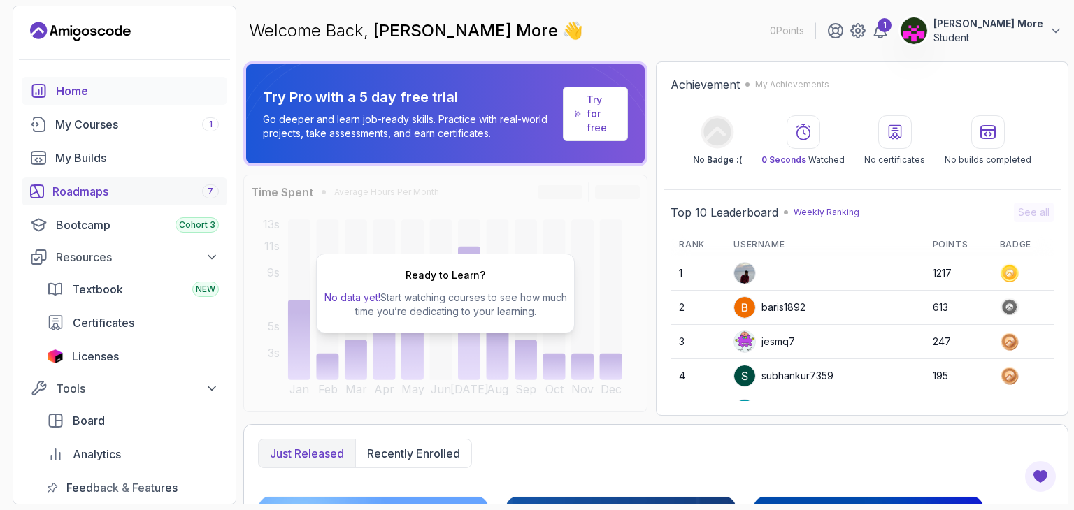
click at [115, 188] on div "Roadmaps 7" at bounding box center [135, 191] width 166 height 17
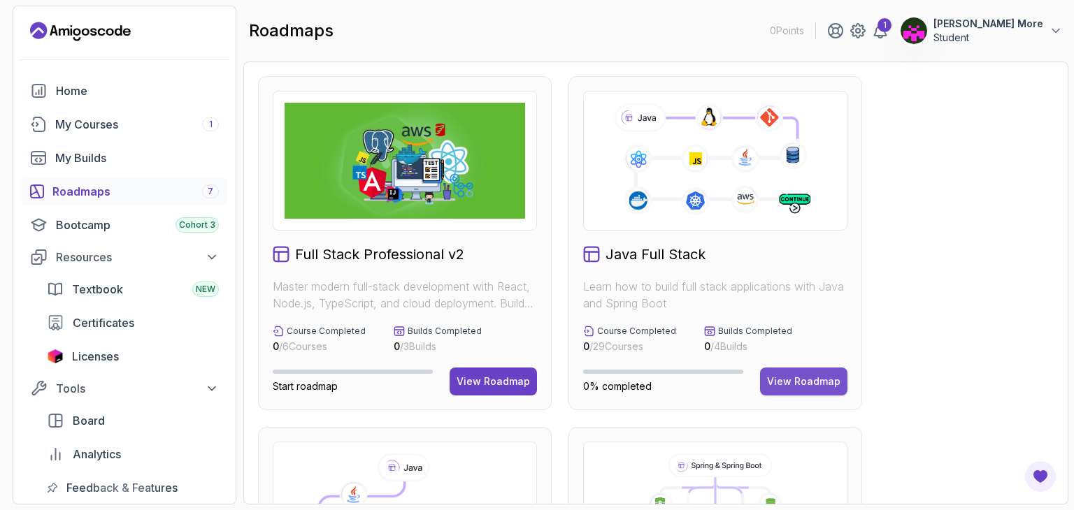
click at [775, 382] on div "View Roadmap" at bounding box center [803, 382] width 73 height 14
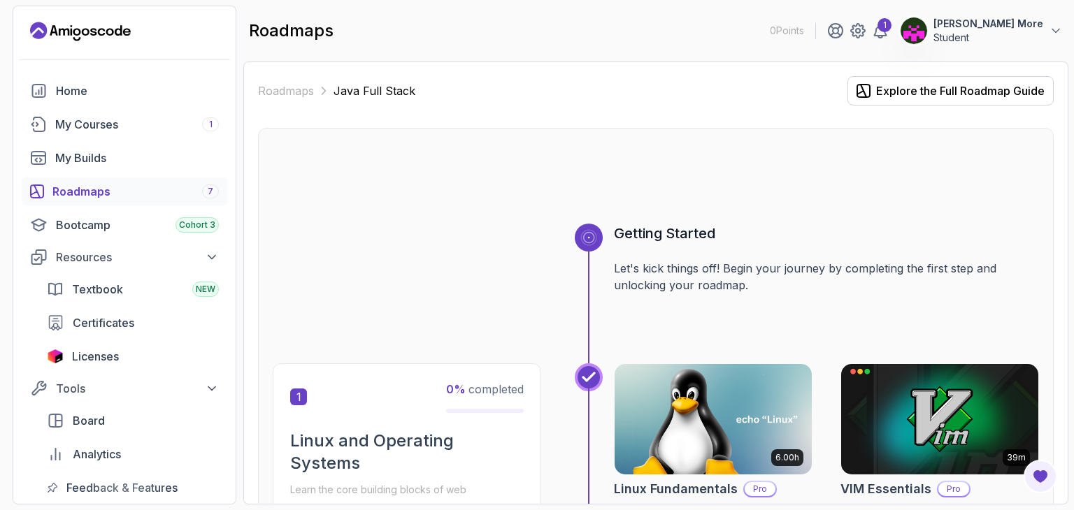
click at [338, 213] on div at bounding box center [656, 190] width 766 height 67
